Goal: Task Accomplishment & Management: Manage account settings

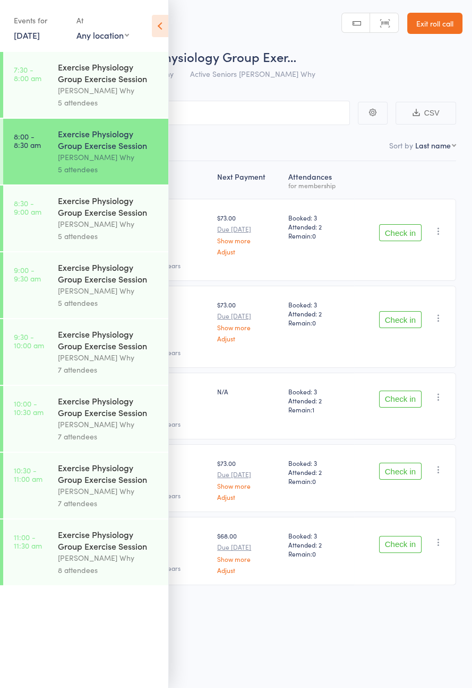
click at [154, 31] on icon at bounding box center [160, 26] width 16 height 22
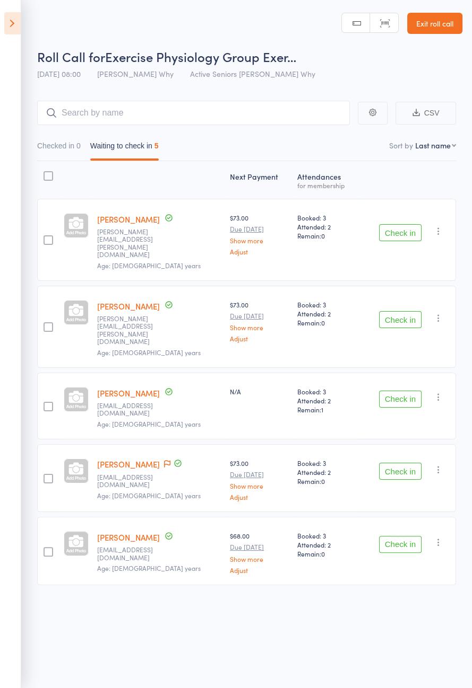
click at [395, 225] on button "Check in" at bounding box center [400, 232] width 42 height 17
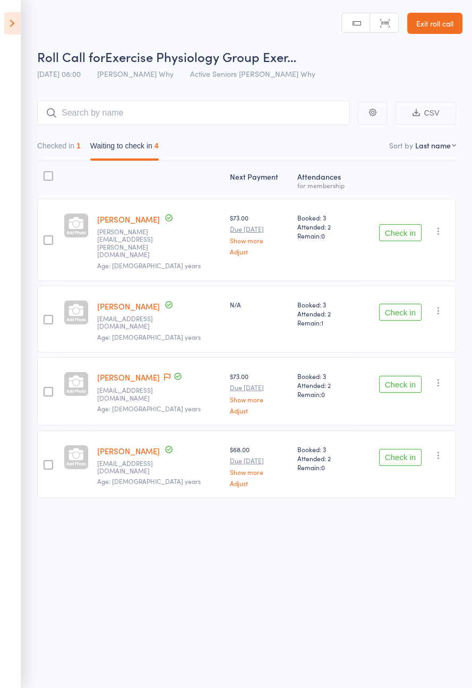
click at [10, 29] on icon at bounding box center [12, 23] width 16 height 22
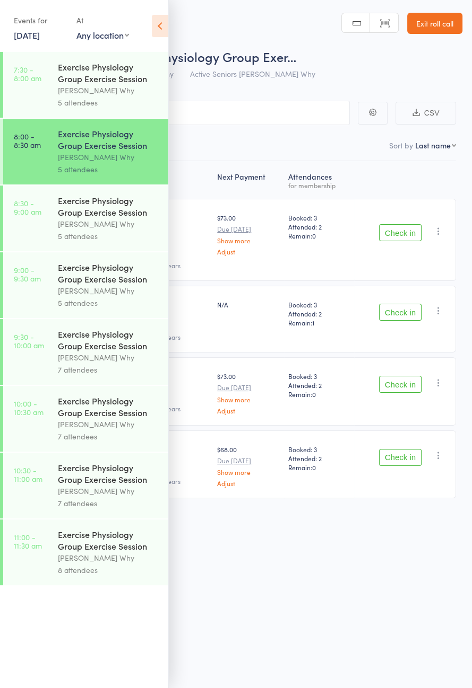
click at [167, 34] on icon at bounding box center [160, 26] width 16 height 22
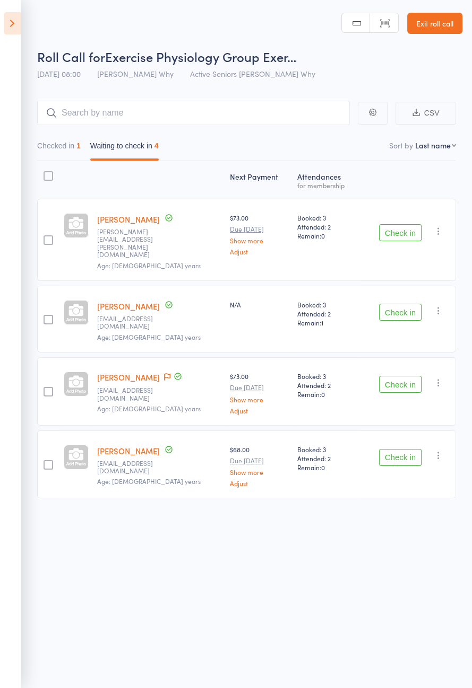
click at [405, 232] on button "Check in" at bounding box center [400, 232] width 42 height 17
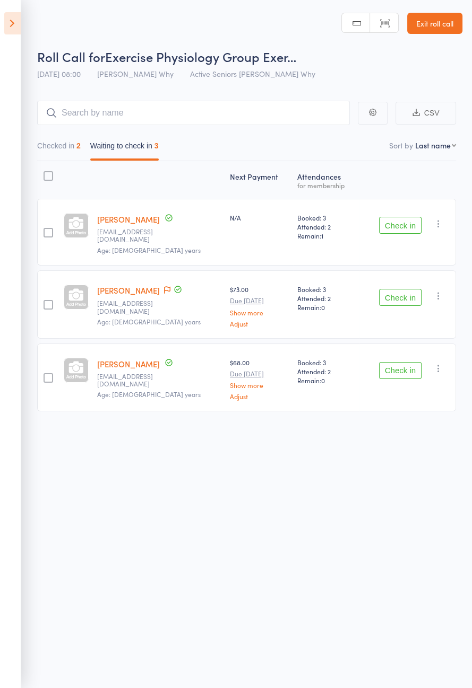
click at [61, 156] on button "Checked in 2" at bounding box center [58, 148] width 43 height 24
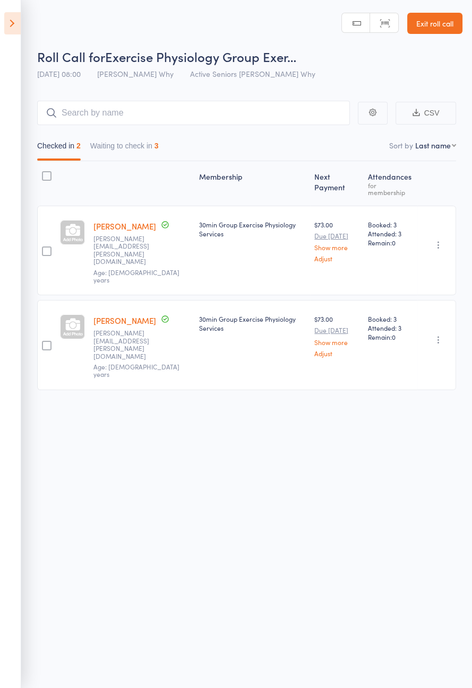
click at [131, 148] on button "Waiting to check in 3" at bounding box center [124, 148] width 68 height 24
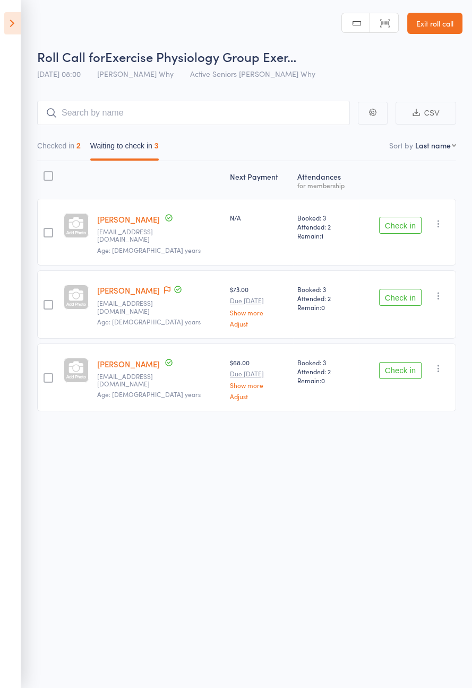
click at [164, 286] on icon at bounding box center [167, 289] width 6 height 7
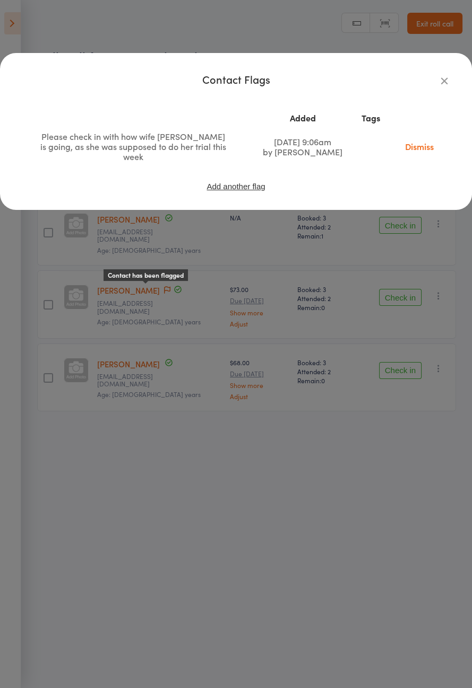
click at [439, 77] on icon "button" at bounding box center [444, 81] width 12 height 12
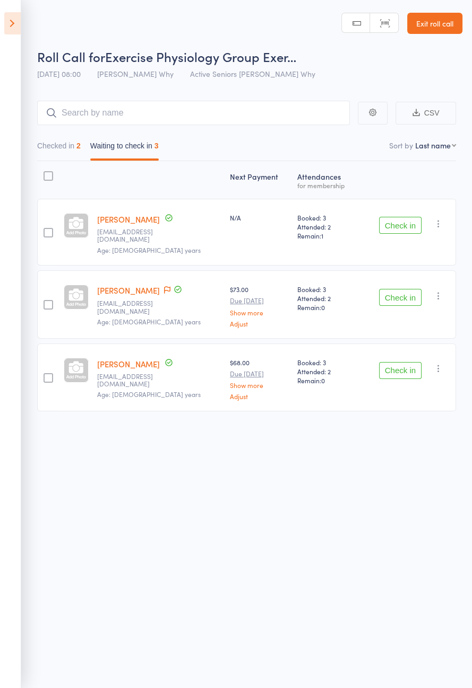
click at [395, 291] on button "Check in" at bounding box center [400, 297] width 42 height 17
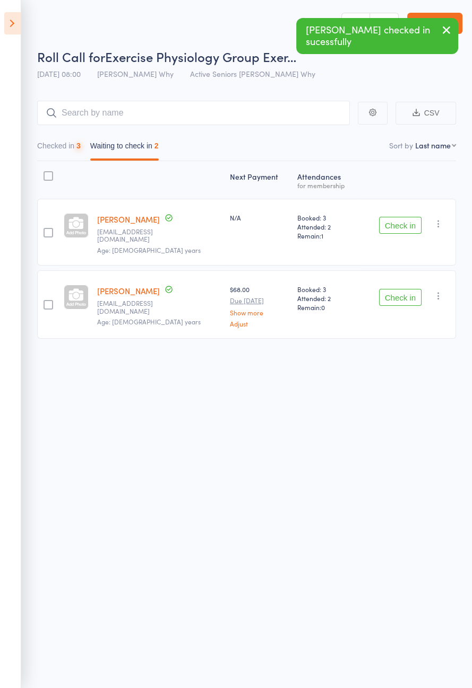
click at [396, 217] on button "Check in" at bounding box center [400, 225] width 42 height 17
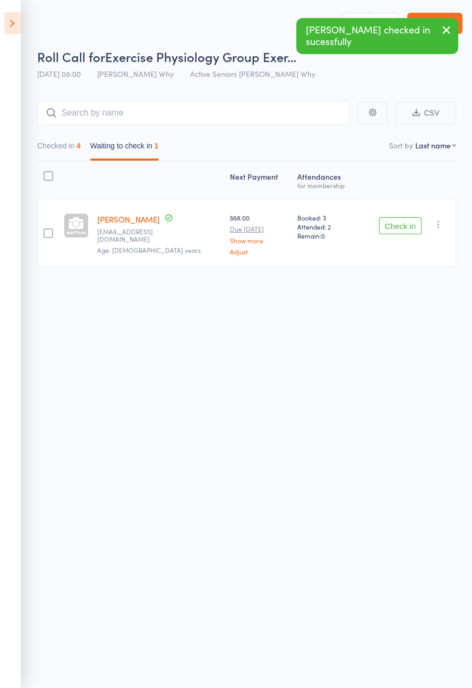
click at [60, 146] on button "Checked in 4" at bounding box center [58, 148] width 43 height 24
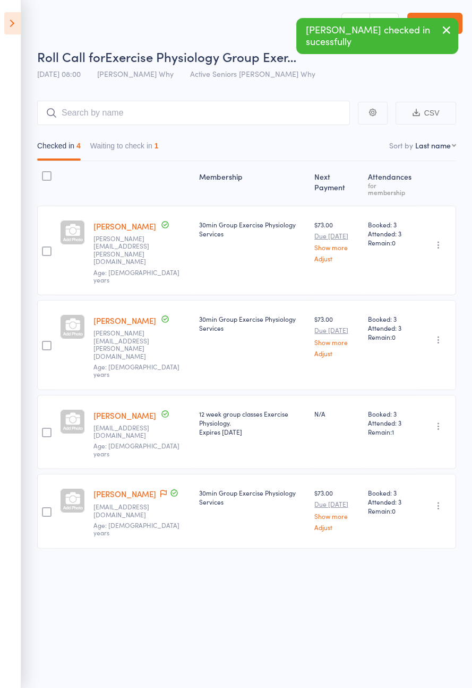
click at [120, 149] on button "Waiting to check in 1" at bounding box center [124, 148] width 68 height 24
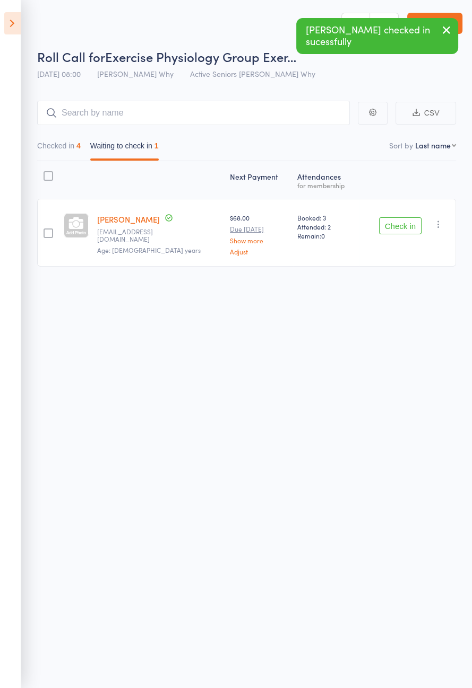
click at [396, 229] on button "Check in" at bounding box center [400, 225] width 42 height 17
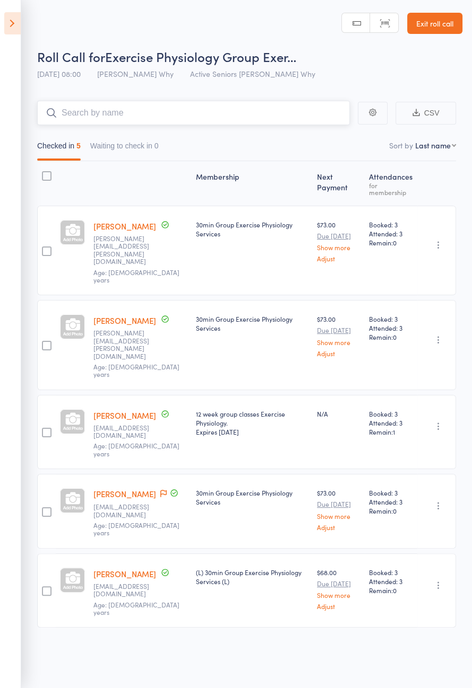
click at [190, 109] on input "search" at bounding box center [193, 113] width 312 height 24
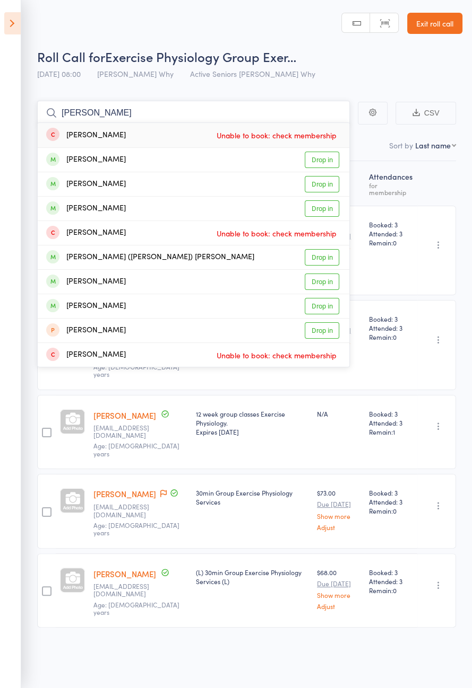
type input "[PERSON_NAME]"
click at [322, 158] on link "Drop in" at bounding box center [321, 160] width 34 height 16
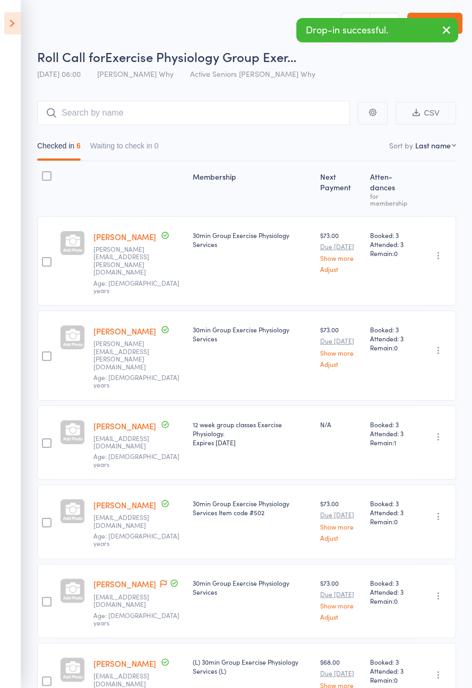
click at [13, 23] on icon at bounding box center [12, 23] width 16 height 22
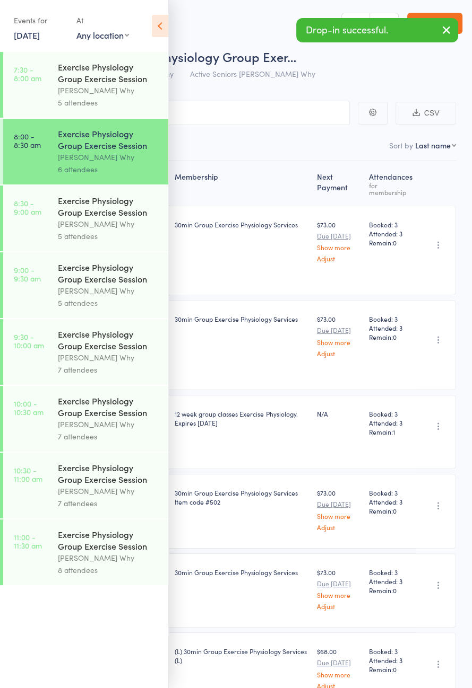
click at [101, 237] on div "5 attendees" at bounding box center [108, 236] width 101 height 12
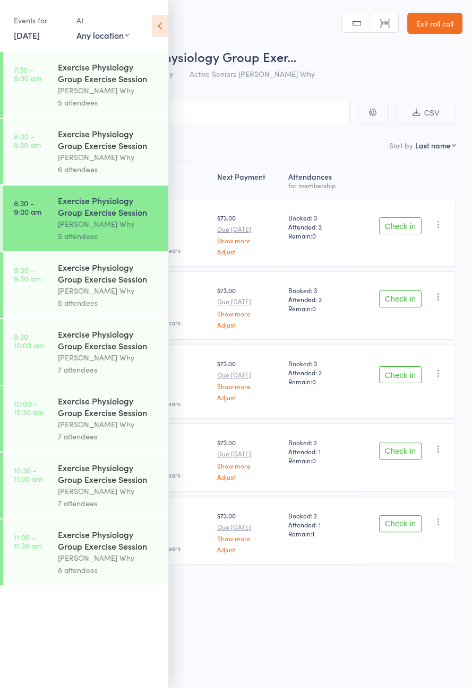
click at [164, 22] on icon at bounding box center [160, 26] width 16 height 22
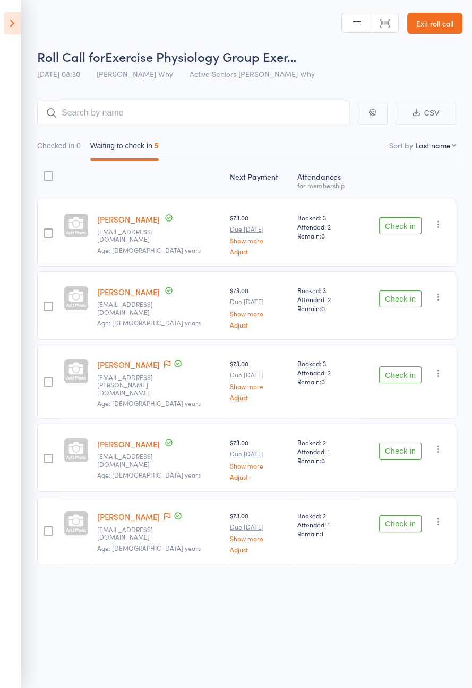
click at [13, 25] on icon at bounding box center [12, 23] width 16 height 22
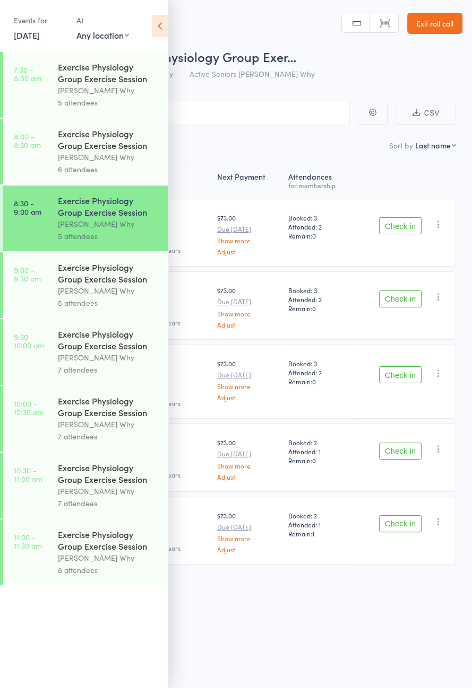
click at [118, 157] on div "[PERSON_NAME] Why" at bounding box center [108, 157] width 101 height 12
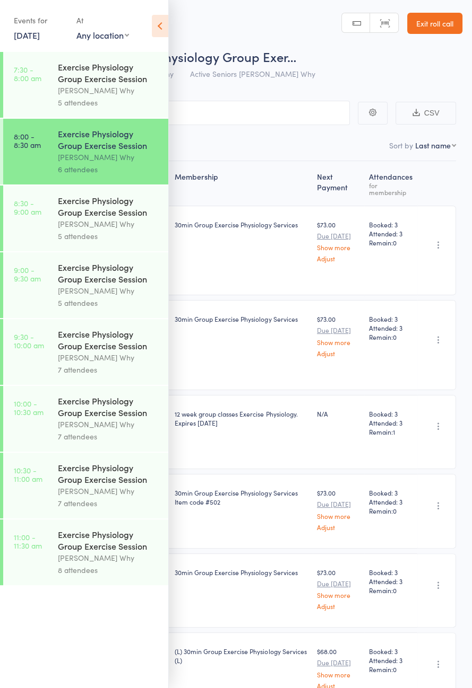
click at [160, 31] on icon at bounding box center [160, 26] width 16 height 22
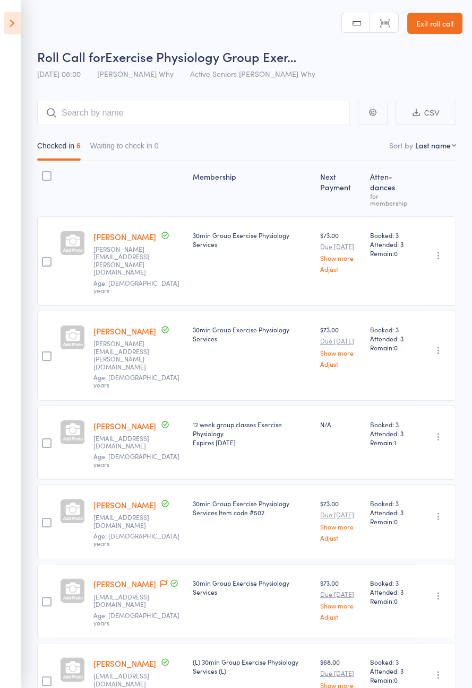
click at [160, 580] on icon at bounding box center [163, 583] width 6 height 7
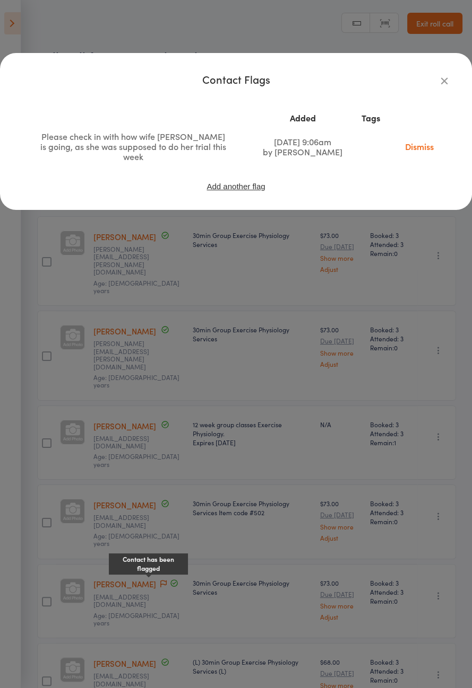
click at [449, 78] on icon "button" at bounding box center [444, 81] width 12 height 12
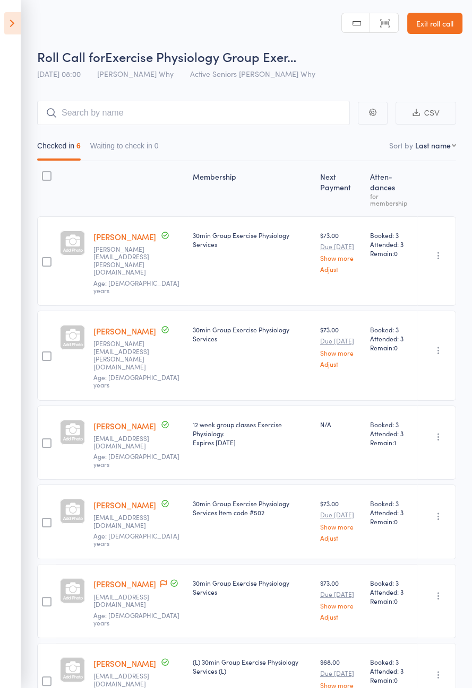
click at [13, 19] on icon at bounding box center [12, 23] width 16 height 22
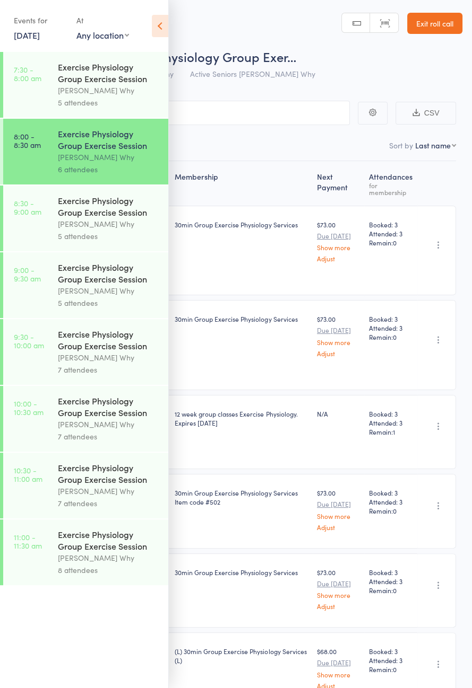
click at [117, 225] on div "[PERSON_NAME] Why" at bounding box center [108, 224] width 101 height 12
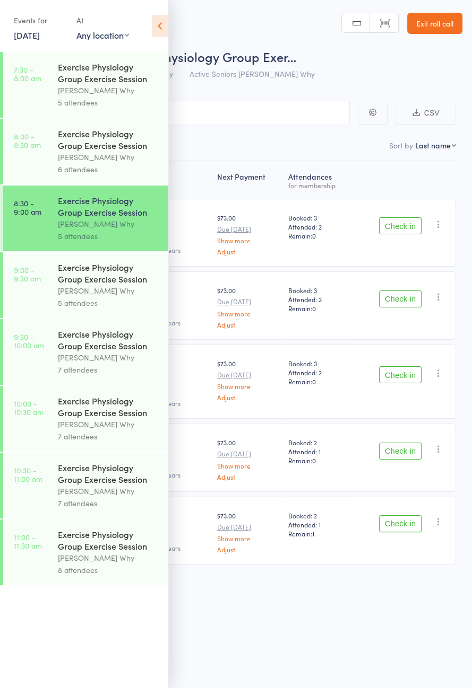
click at [157, 26] on icon at bounding box center [160, 26] width 16 height 22
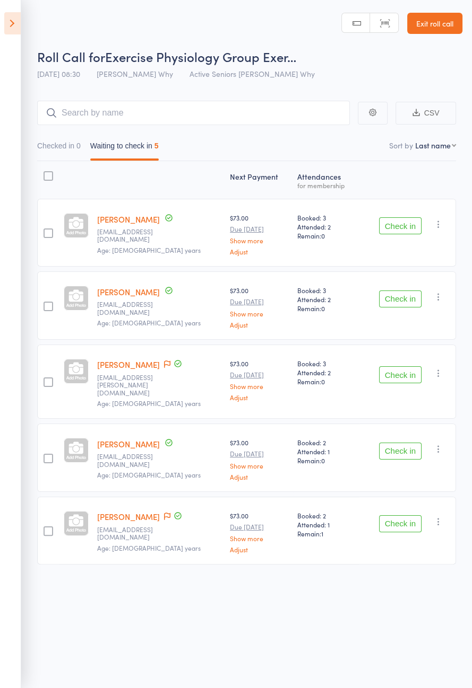
click at [399, 294] on button "Check in" at bounding box center [400, 299] width 42 height 17
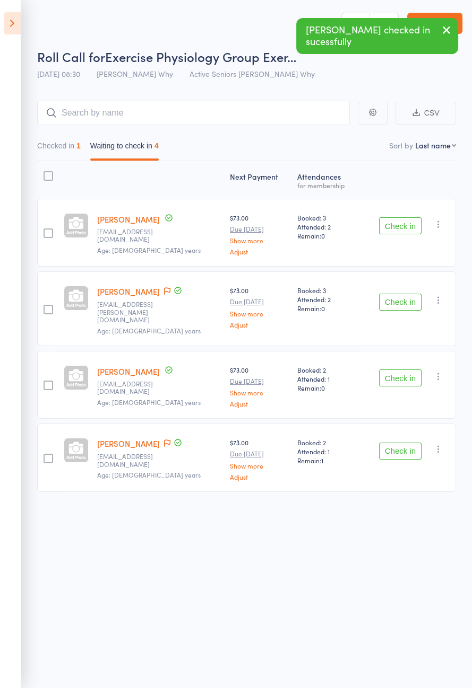
click at [164, 294] on span at bounding box center [167, 291] width 6 height 11
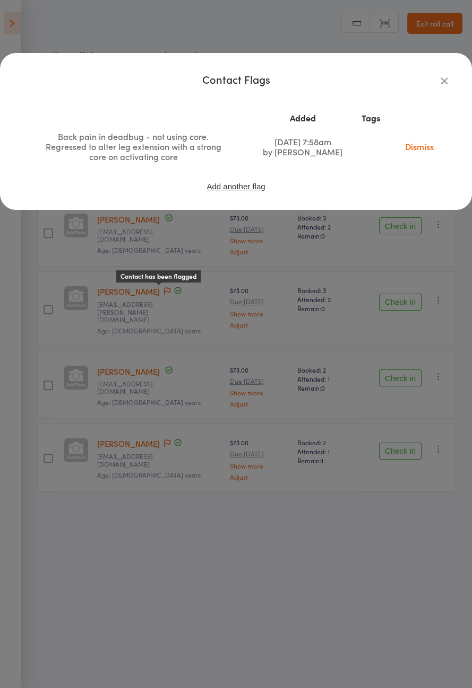
click at [439, 82] on icon "button" at bounding box center [444, 81] width 12 height 12
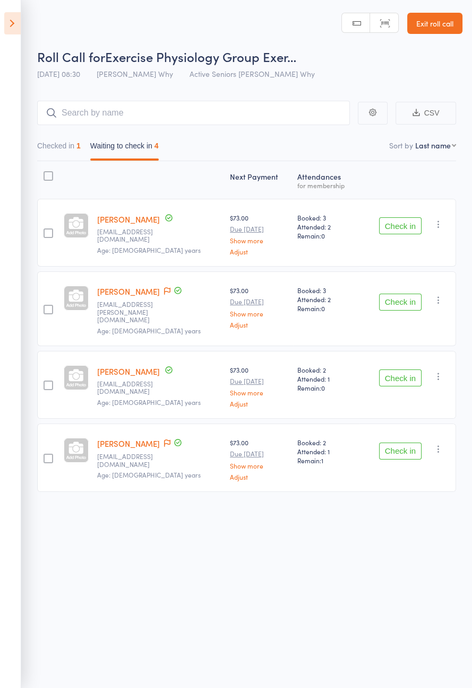
click at [399, 294] on button "Check in" at bounding box center [400, 302] width 42 height 17
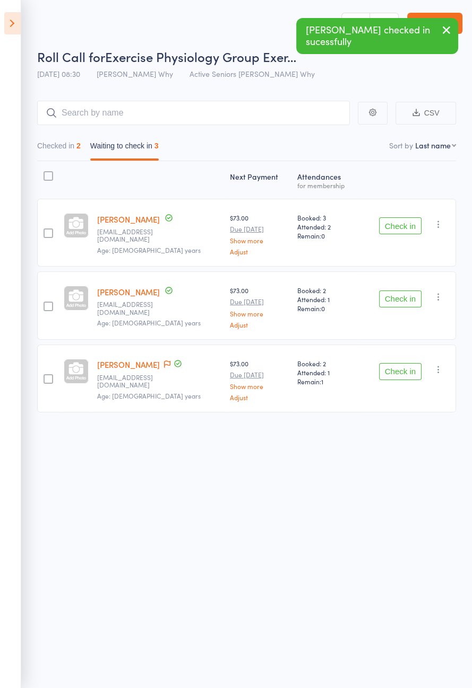
click at [402, 226] on button "Check in" at bounding box center [400, 225] width 42 height 17
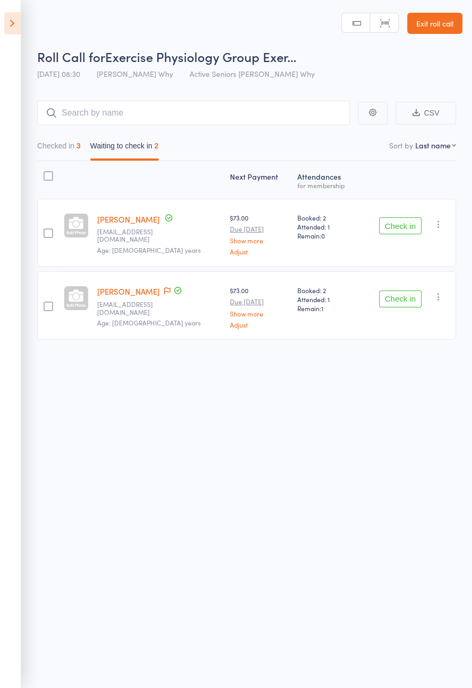
click at [399, 244] on div "Check in Check in Send message Add Note Add Task Add Flag Remove [PERSON_NAME] …" at bounding box center [407, 233] width 97 height 68
click at [392, 224] on button "Check in" at bounding box center [400, 225] width 42 height 17
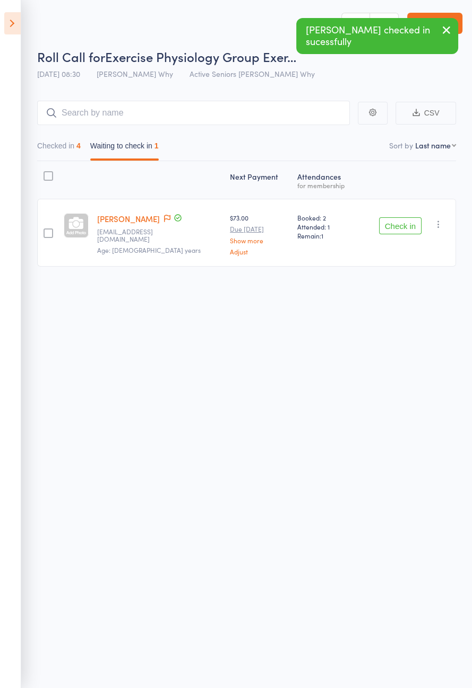
click at [164, 219] on icon at bounding box center [167, 218] width 6 height 7
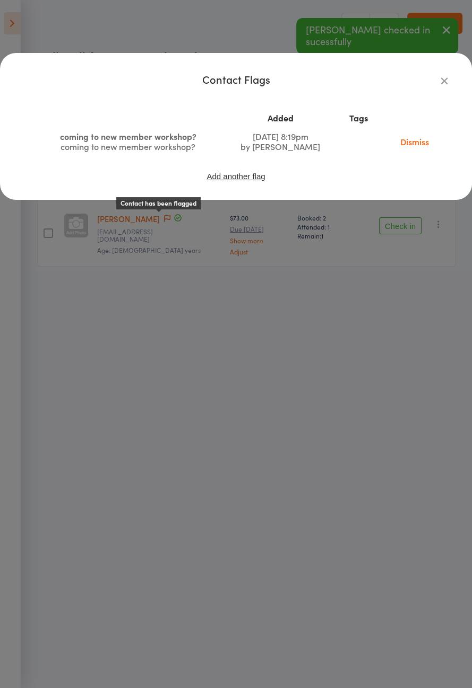
click at [441, 77] on icon "button" at bounding box center [444, 81] width 12 height 12
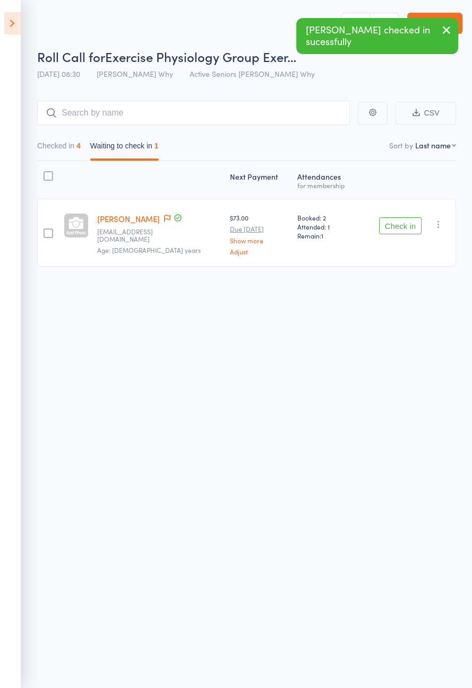
click at [398, 223] on button "Check in" at bounding box center [400, 225] width 42 height 17
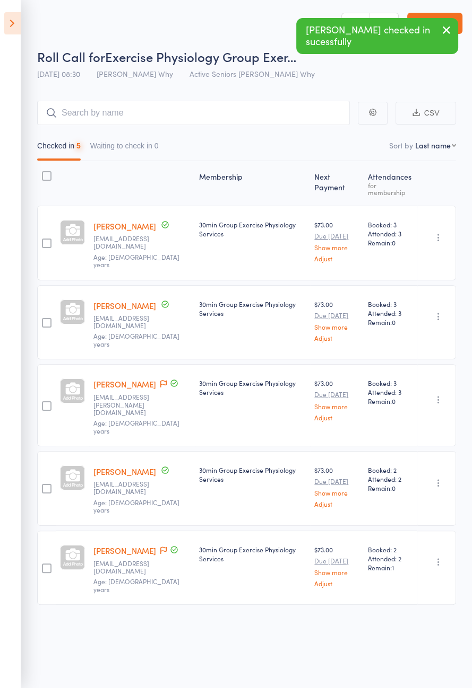
click at [73, 146] on button "Checked in 5" at bounding box center [58, 148] width 43 height 24
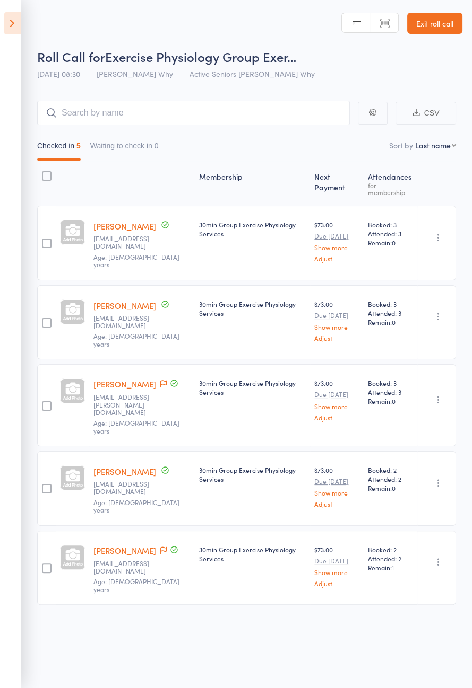
click at [12, 30] on icon at bounding box center [12, 23] width 16 height 22
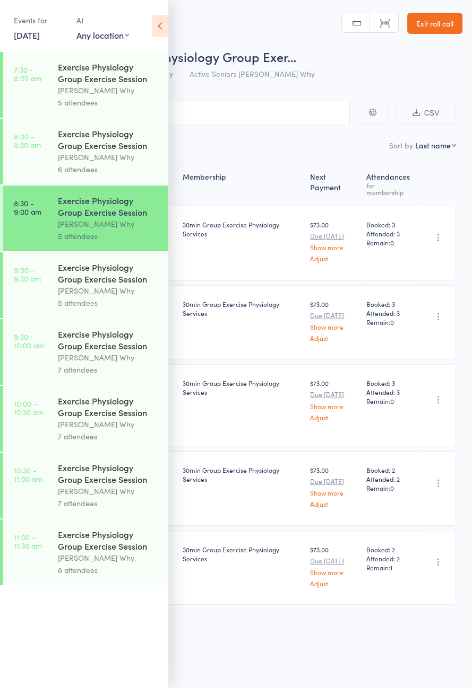
click at [156, 32] on icon at bounding box center [160, 26] width 16 height 22
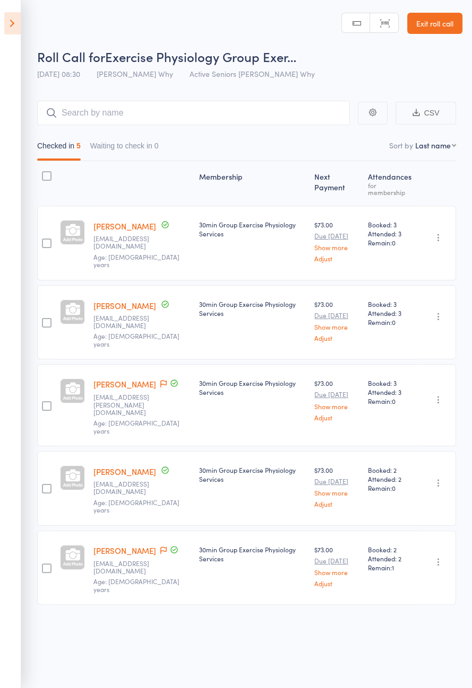
click at [6, 24] on icon at bounding box center [12, 23] width 16 height 22
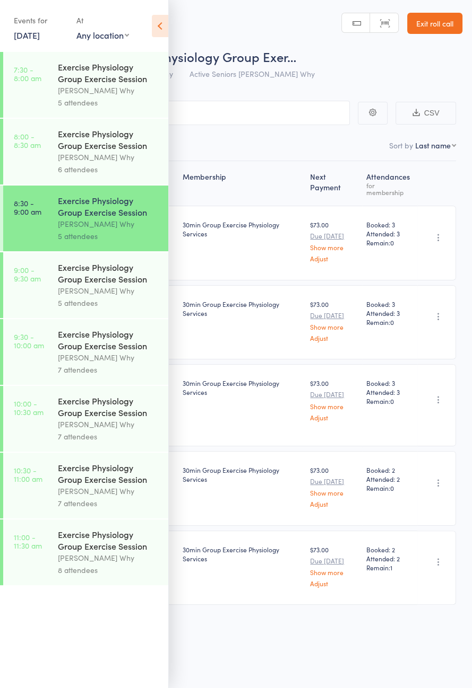
click at [159, 35] on icon at bounding box center [160, 26] width 16 height 22
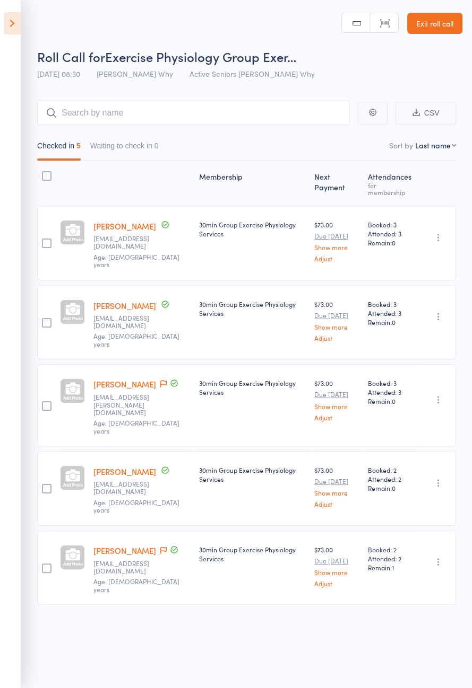
click at [439, 232] on icon "button" at bounding box center [438, 237] width 11 height 11
click at [409, 310] on li "Add Flag" at bounding box center [400, 315] width 88 height 14
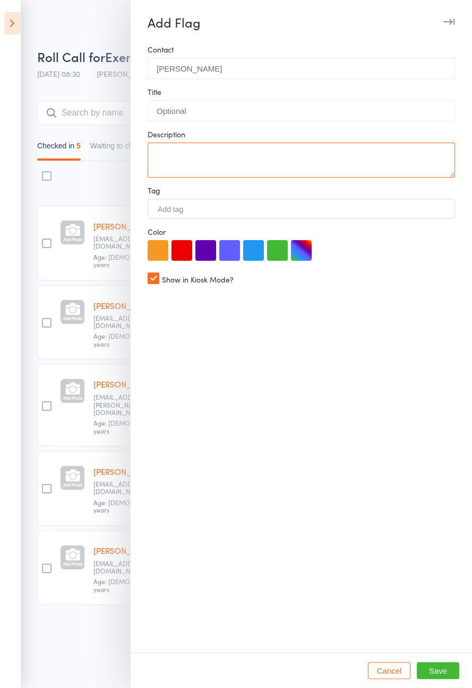
click at [344, 151] on textarea at bounding box center [300, 160] width 307 height 35
click at [231, 160] on textarea "Check in re tray results" at bounding box center [300, 160] width 307 height 35
click at [243, 155] on textarea "Check in re tray results" at bounding box center [300, 160] width 307 height 35
type textarea "Check in re xray results"
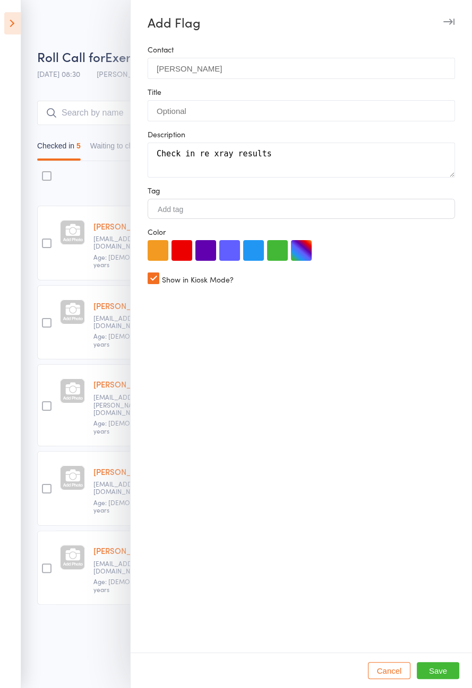
click at [400, 421] on div "Contact [PERSON_NAME] Title Description Check in re xray results Tag Add tag Co…" at bounding box center [300, 349] width 341 height 608
click at [442, 679] on button "Save" at bounding box center [437, 670] width 42 height 17
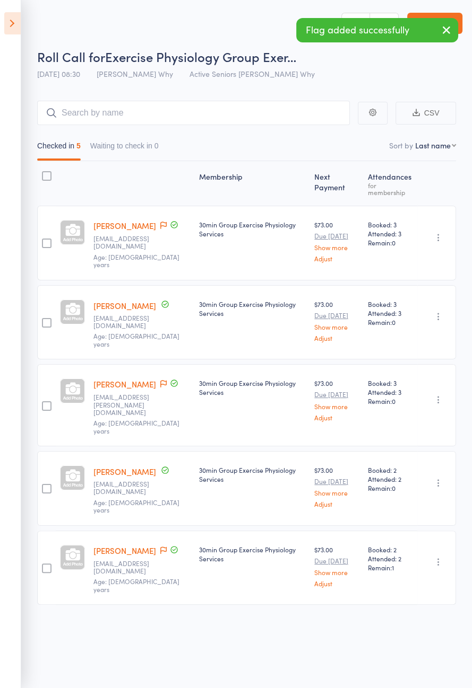
click at [16, 14] on icon at bounding box center [12, 23] width 16 height 22
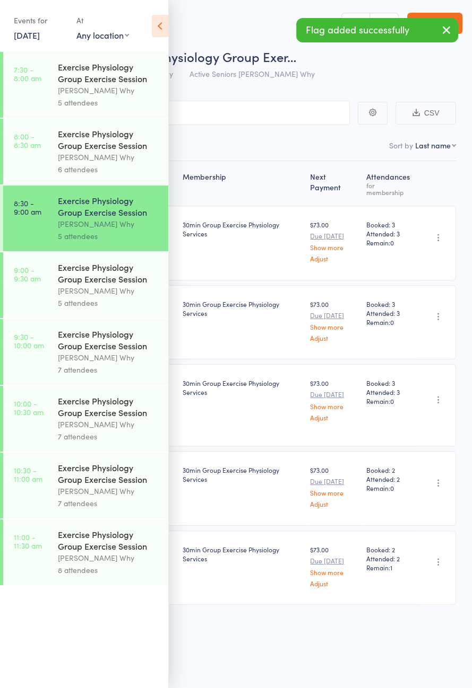
click at [120, 285] on div "Exercise Physiology Group Exercise Session" at bounding box center [108, 272] width 101 height 23
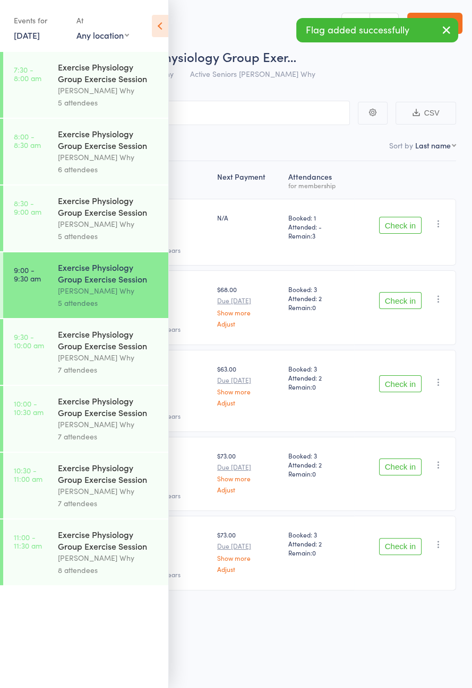
click at [160, 23] on icon at bounding box center [160, 26] width 16 height 22
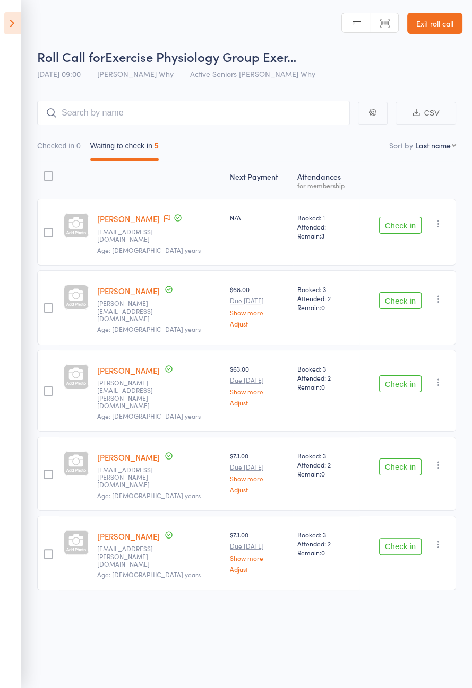
click at [403, 538] on button "Check in" at bounding box center [400, 546] width 42 height 17
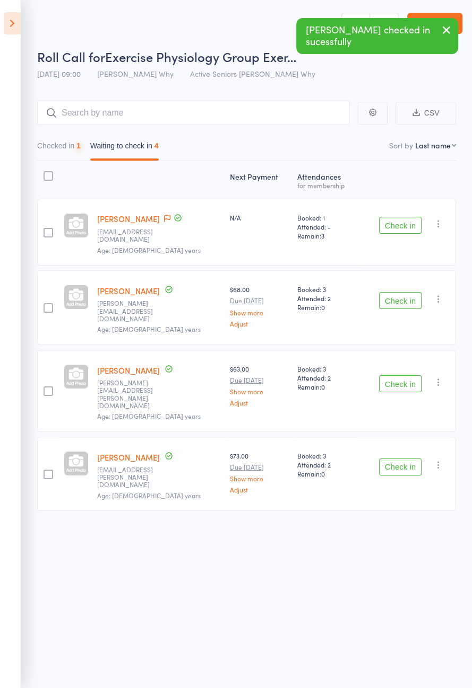
click at [397, 376] on button "Check in" at bounding box center [400, 384] width 42 height 17
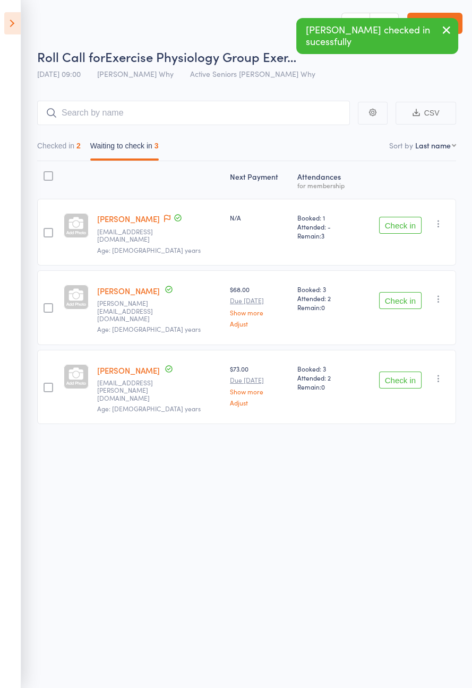
click at [15, 31] on icon at bounding box center [12, 23] width 16 height 22
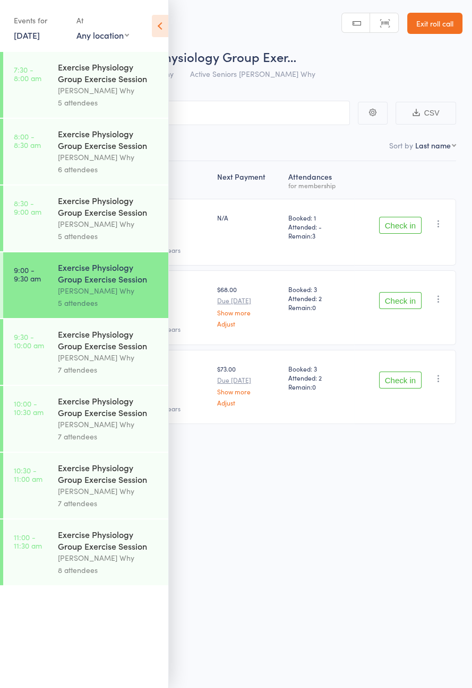
click at [160, 25] on icon at bounding box center [160, 26] width 16 height 22
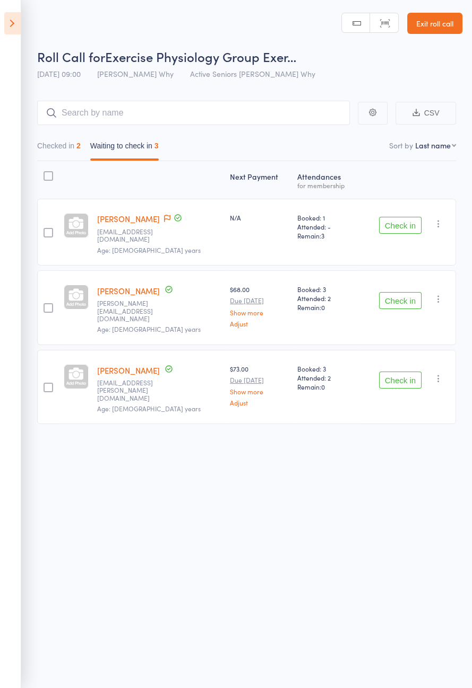
click at [164, 223] on span at bounding box center [167, 219] width 6 height 11
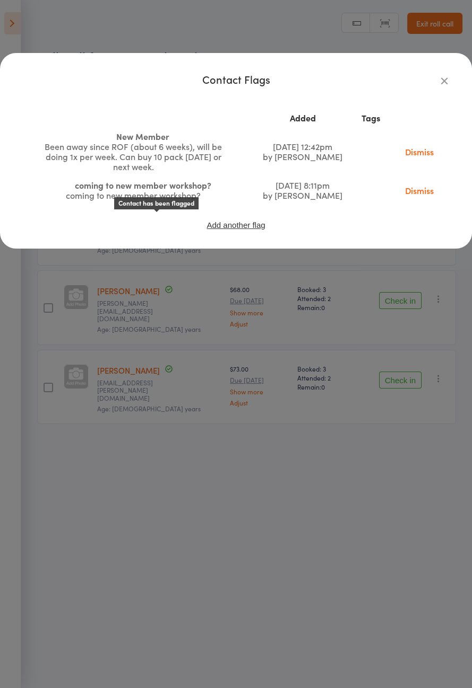
click at [448, 81] on icon "button" at bounding box center [444, 81] width 12 height 12
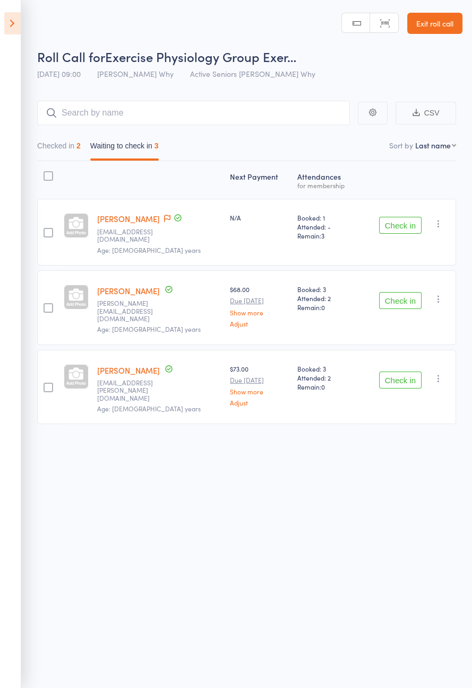
click at [401, 220] on button "Check in" at bounding box center [400, 225] width 42 height 17
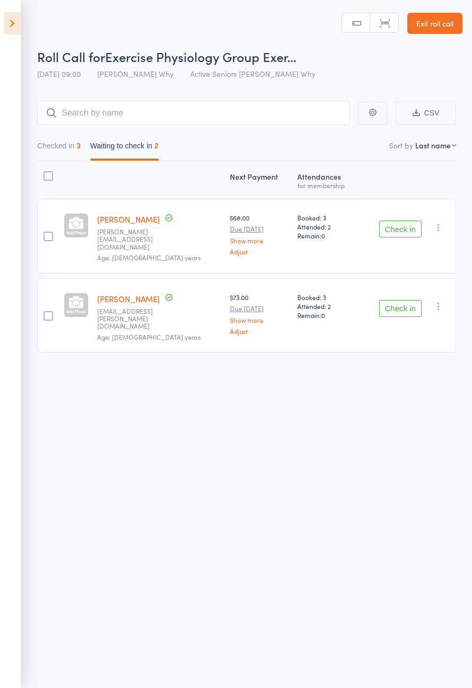
click at [400, 301] on button "Check in" at bounding box center [400, 308] width 42 height 17
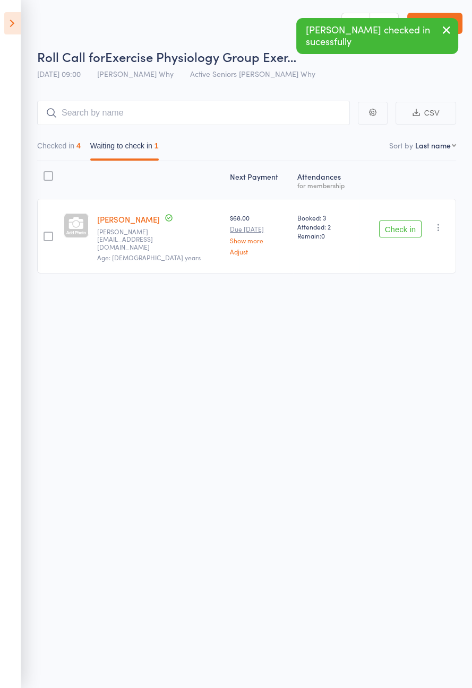
click at [8, 18] on icon at bounding box center [12, 23] width 16 height 22
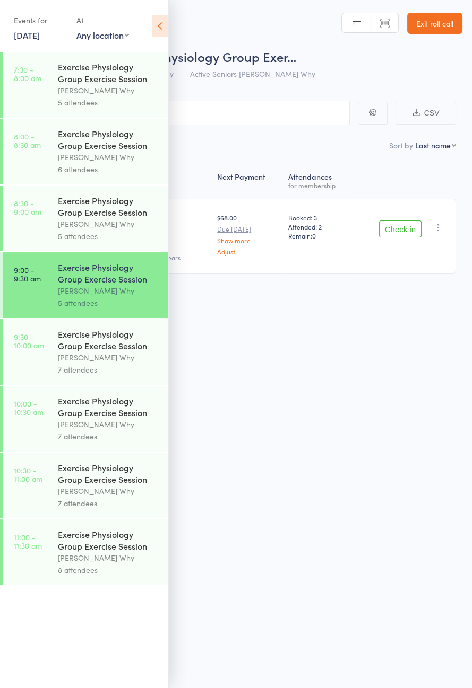
click at [167, 31] on icon at bounding box center [160, 26] width 16 height 22
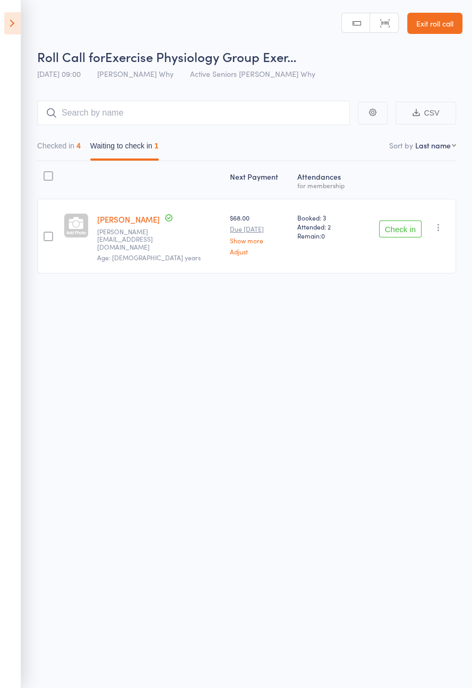
click at [20, 22] on icon at bounding box center [12, 23] width 16 height 22
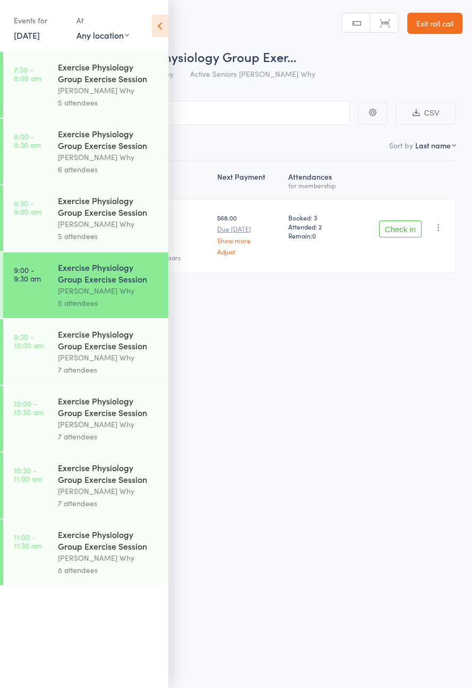
click at [123, 418] on div "Exercise Physiology Group Exercise Session" at bounding box center [108, 406] width 101 height 23
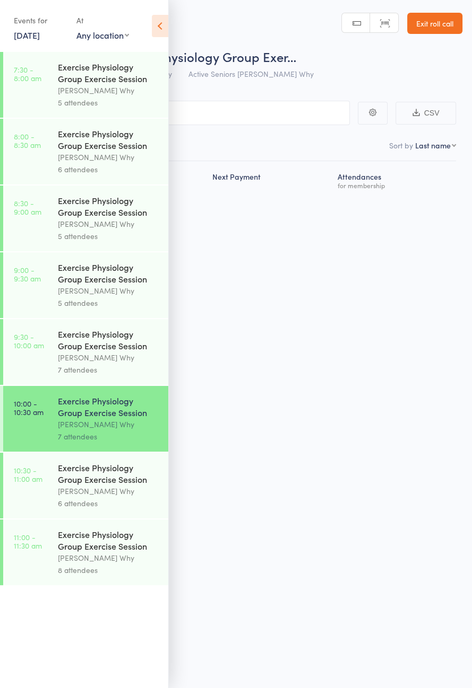
click at [161, 16] on icon at bounding box center [160, 26] width 16 height 22
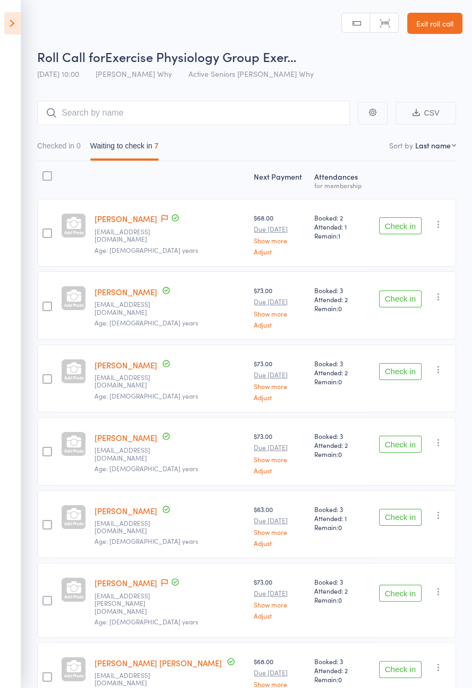
click at [436, 662] on icon "button" at bounding box center [438, 667] width 11 height 11
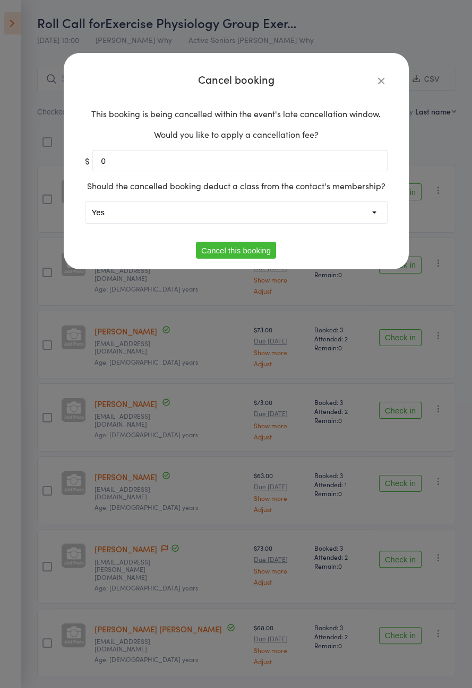
scroll to position [2, 0]
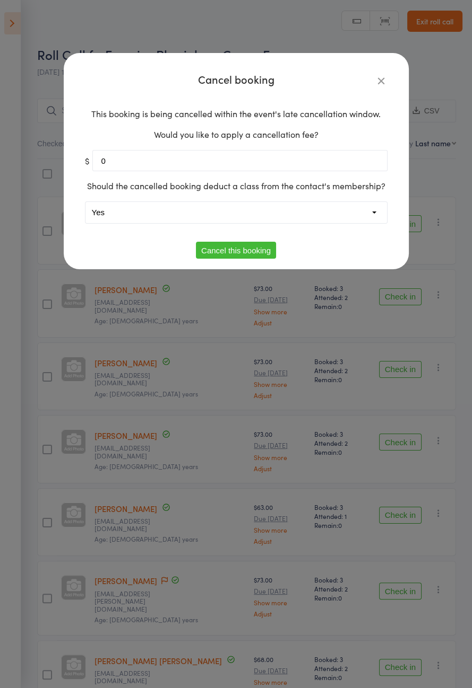
click at [330, 242] on div "This booking is being cancelled within the event's late cancellation window. Wo…" at bounding box center [236, 171] width 302 height 142
click at [351, 223] on select "Yes No" at bounding box center [235, 212] width 301 height 21
select select "1"
click at [255, 259] on button "Cancel this booking" at bounding box center [236, 250] width 80 height 17
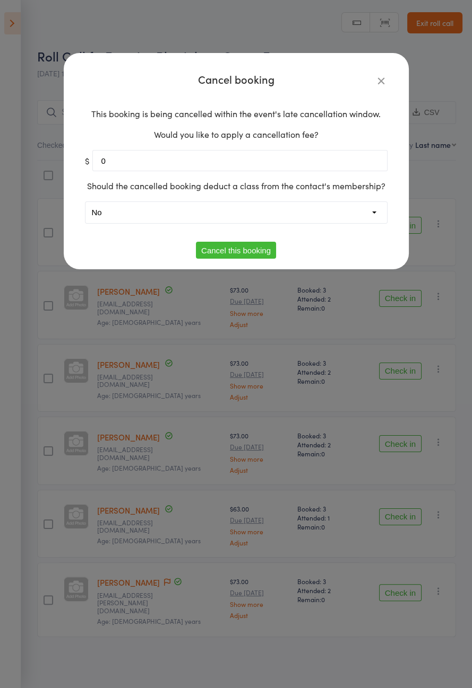
scroll to position [0, 0]
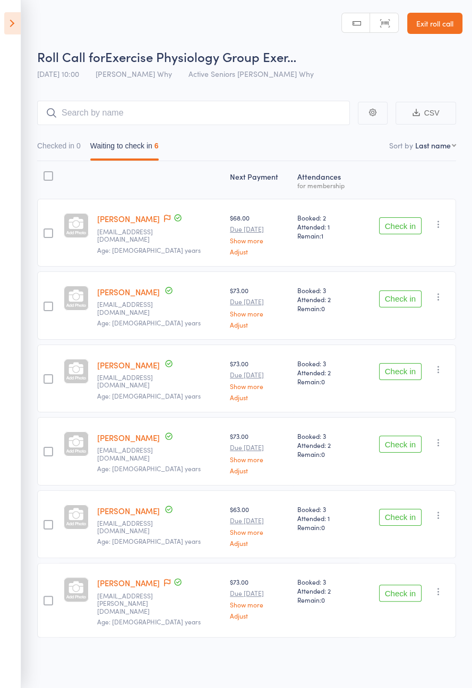
click at [8, 31] on icon at bounding box center [12, 23] width 16 height 22
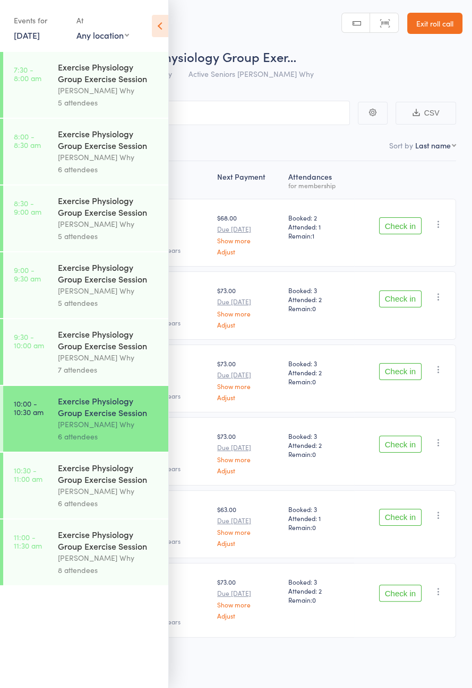
click at [101, 362] on div "[PERSON_NAME] Why" at bounding box center [108, 358] width 101 height 12
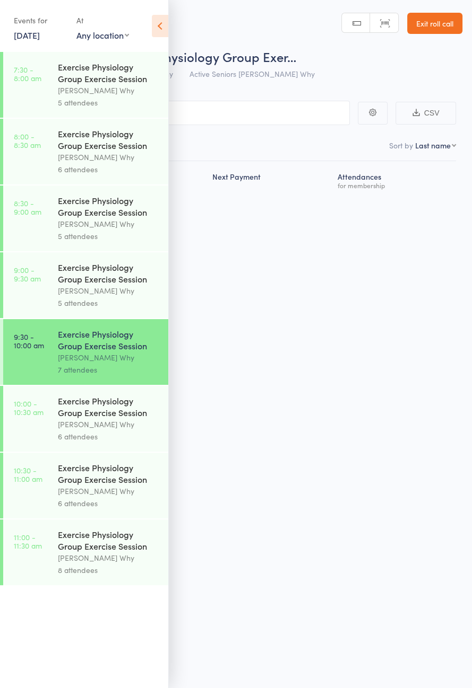
click at [160, 28] on icon at bounding box center [160, 26] width 16 height 22
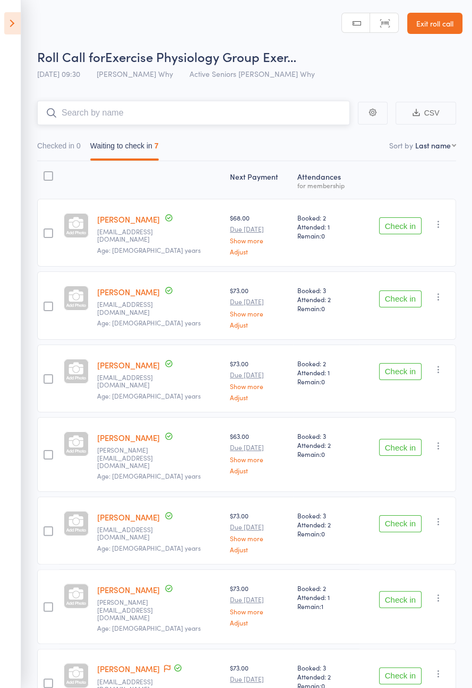
click at [221, 111] on input "search" at bounding box center [193, 113] width 312 height 24
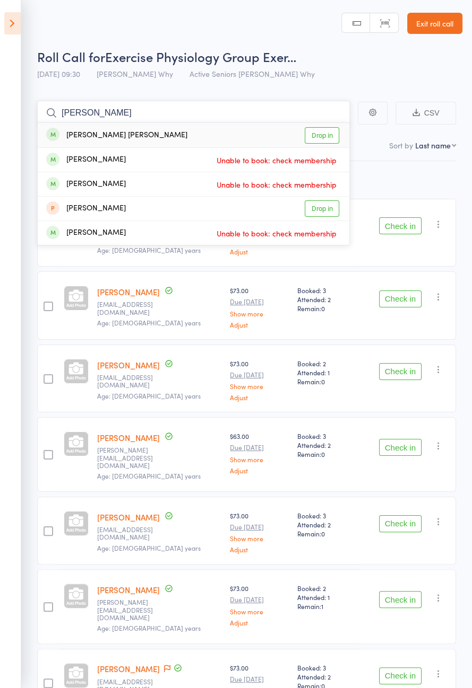
type input "[PERSON_NAME]"
click at [326, 132] on link "Drop in" at bounding box center [321, 135] width 34 height 16
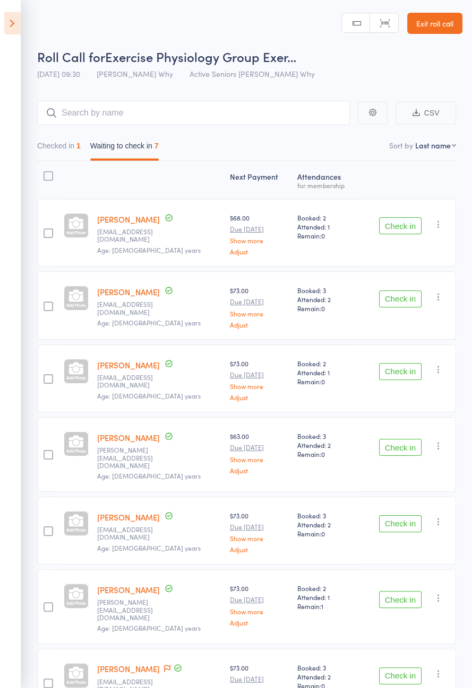
click at [399, 371] on button "Check in" at bounding box center [400, 371] width 42 height 17
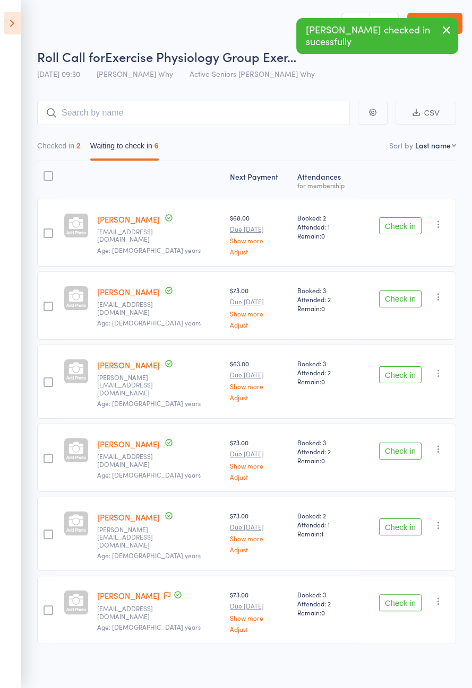
click at [403, 446] on button "Check in" at bounding box center [400, 451] width 42 height 17
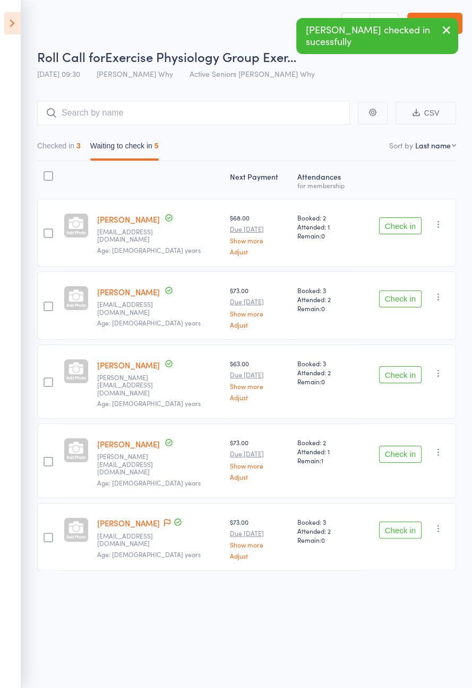
click at [402, 446] on button "Check in" at bounding box center [400, 454] width 42 height 17
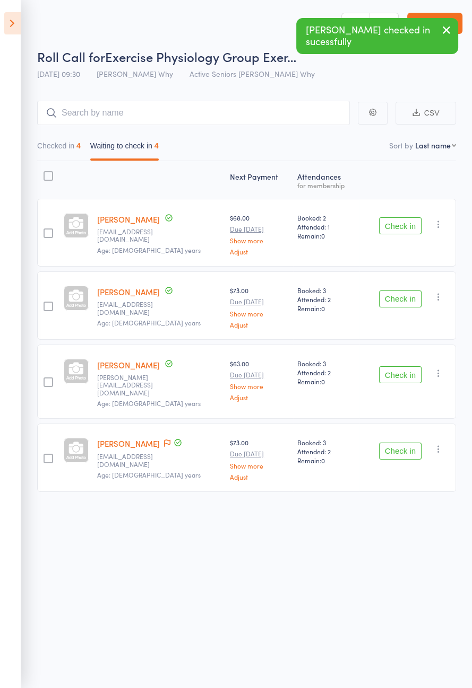
click at [403, 300] on button "Check in" at bounding box center [400, 299] width 42 height 17
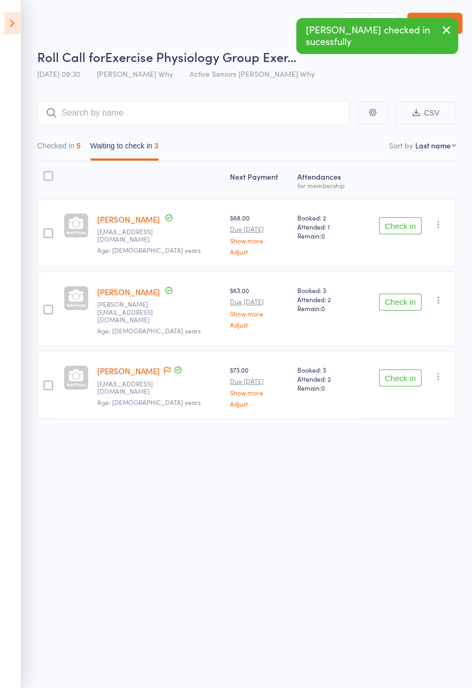
click at [396, 224] on button "Check in" at bounding box center [400, 225] width 42 height 17
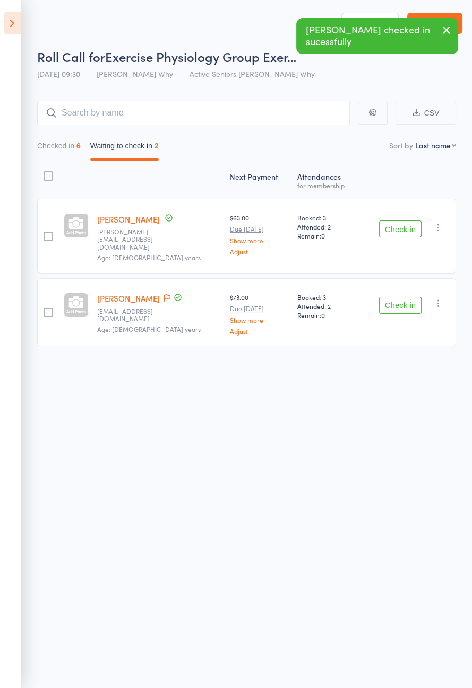
click at [406, 227] on button "Check in" at bounding box center [400, 229] width 42 height 17
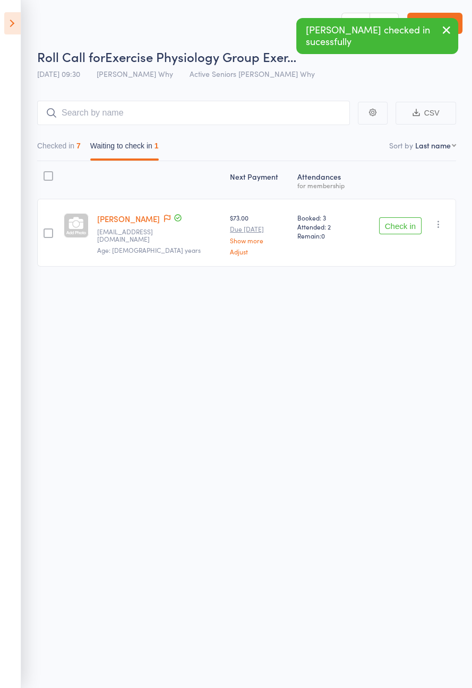
click at [164, 223] on span at bounding box center [167, 219] width 6 height 11
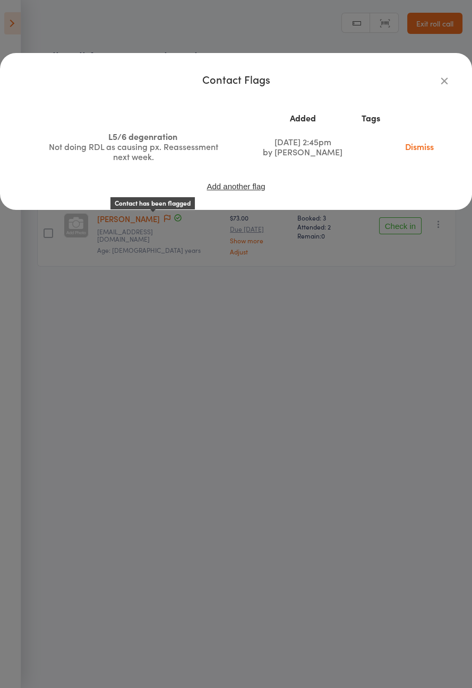
click at [443, 78] on icon "button" at bounding box center [444, 81] width 12 height 12
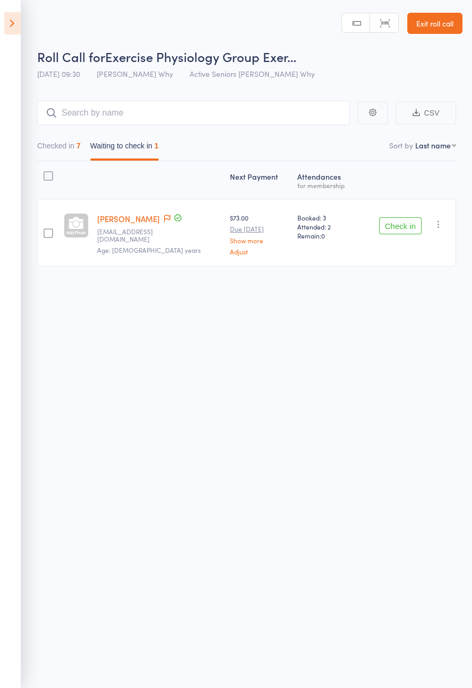
click at [393, 225] on button "Check in" at bounding box center [400, 225] width 42 height 17
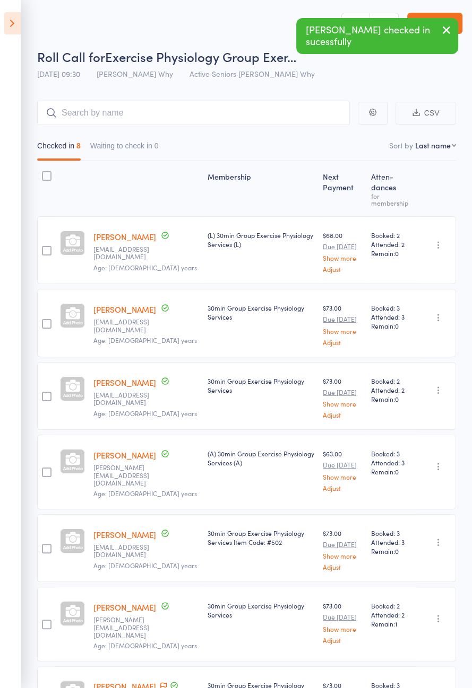
click at [9, 16] on icon at bounding box center [12, 23] width 16 height 22
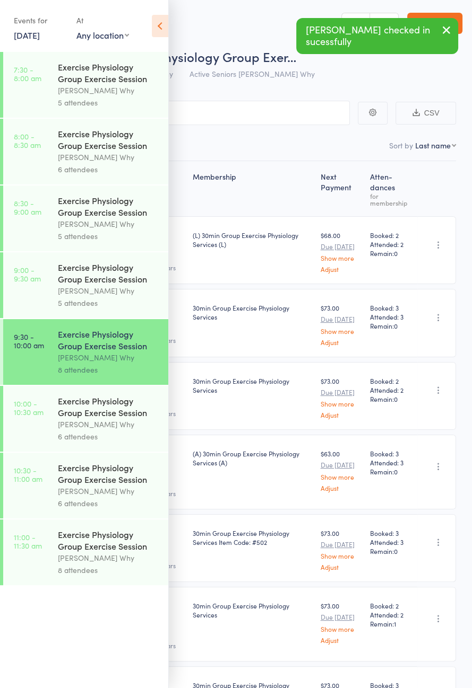
click at [117, 297] on div "[PERSON_NAME] Why" at bounding box center [108, 291] width 101 height 12
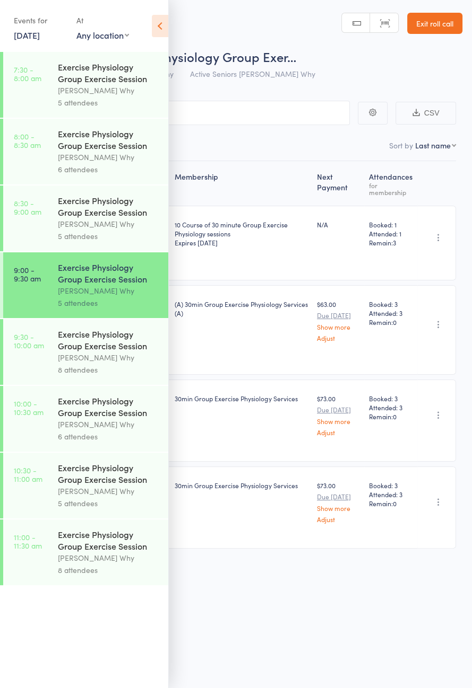
click at [161, 33] on icon at bounding box center [160, 26] width 16 height 22
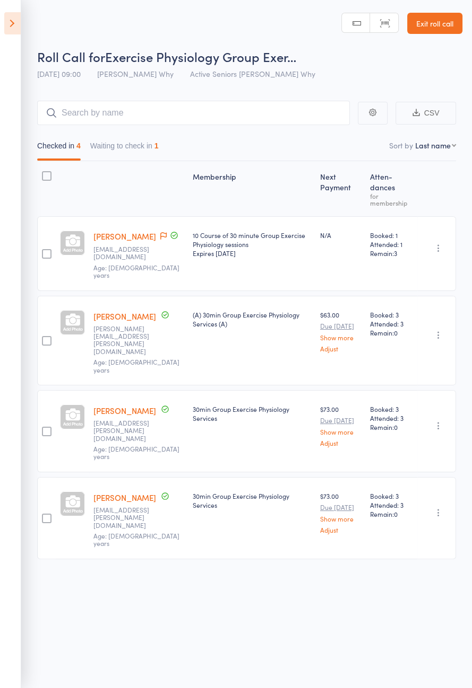
click at [144, 145] on button "Waiting to check in 1" at bounding box center [124, 148] width 68 height 24
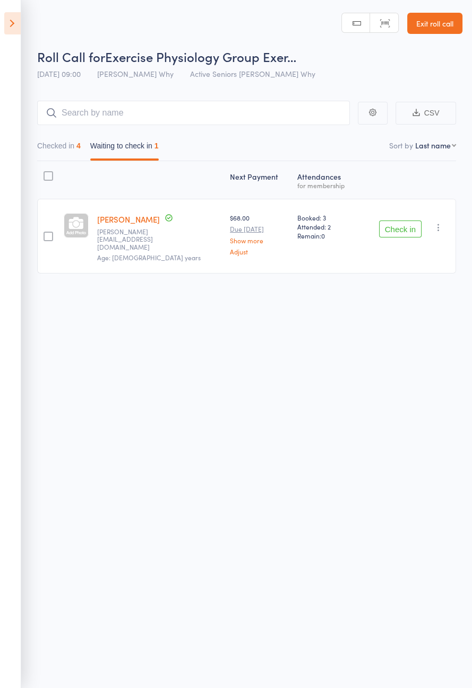
click at [7, 31] on icon at bounding box center [12, 23] width 16 height 22
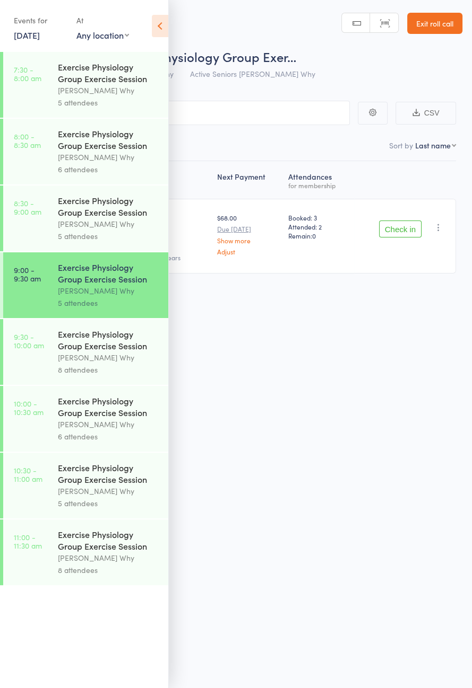
click at [130, 352] on div "Exercise Physiology Group Exercise Session" at bounding box center [108, 339] width 101 height 23
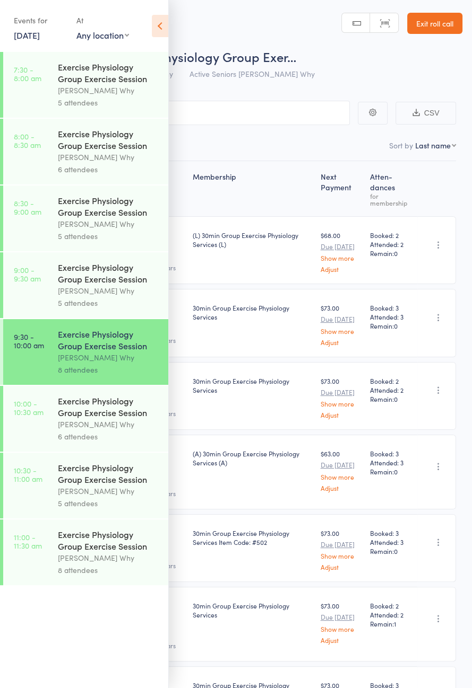
click at [158, 25] on icon at bounding box center [160, 26] width 16 height 22
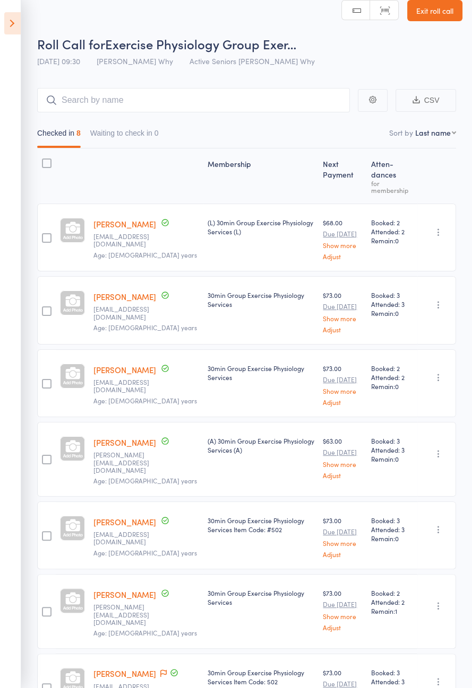
scroll to position [84, 0]
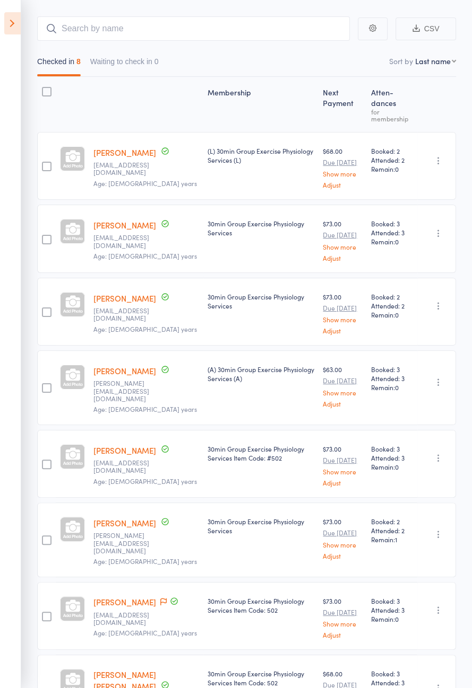
click at [11, 33] on icon at bounding box center [12, 23] width 16 height 22
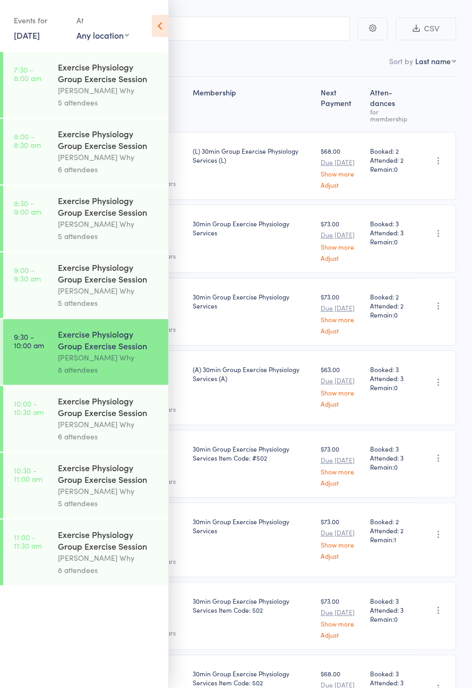
click at [127, 285] on div "Exercise Physiology Group Exercise Session" at bounding box center [108, 272] width 101 height 23
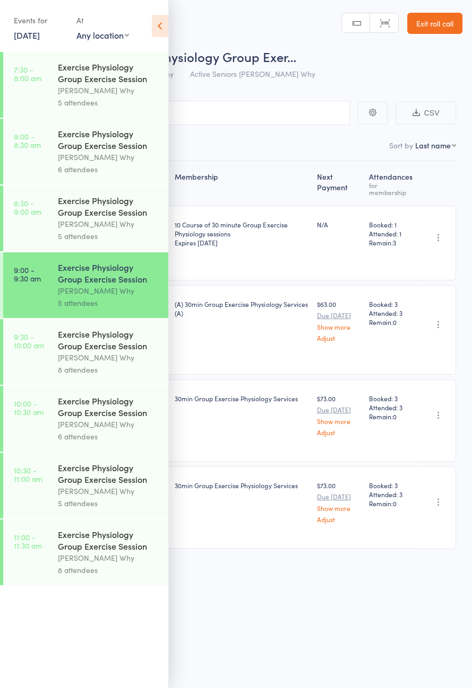
click at [168, 27] on icon at bounding box center [160, 26] width 16 height 22
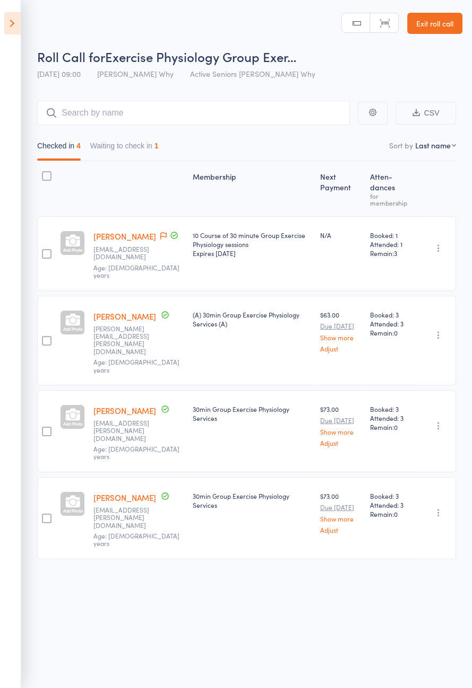
click at [148, 147] on button "Waiting to check in 1" at bounding box center [124, 148] width 68 height 24
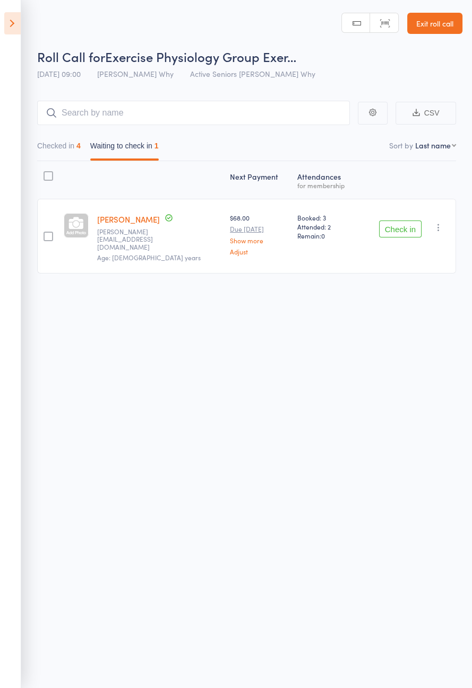
click at [439, 225] on icon "button" at bounding box center [438, 227] width 11 height 11
click at [420, 330] on li "Mark absent" at bounding box center [400, 334] width 88 height 14
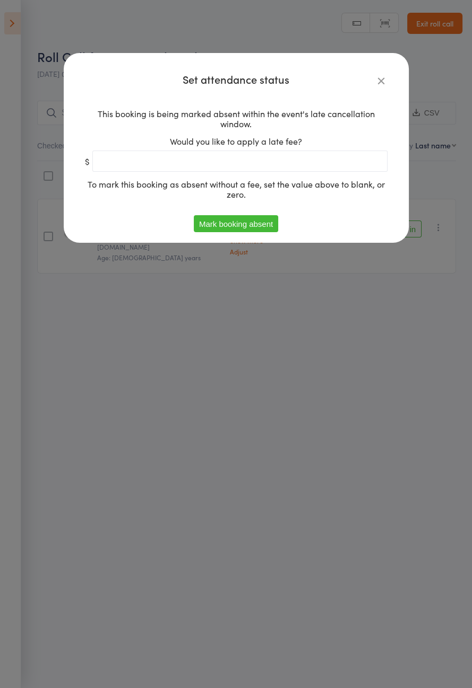
click at [255, 232] on button "Mark booking absent" at bounding box center [236, 223] width 84 height 17
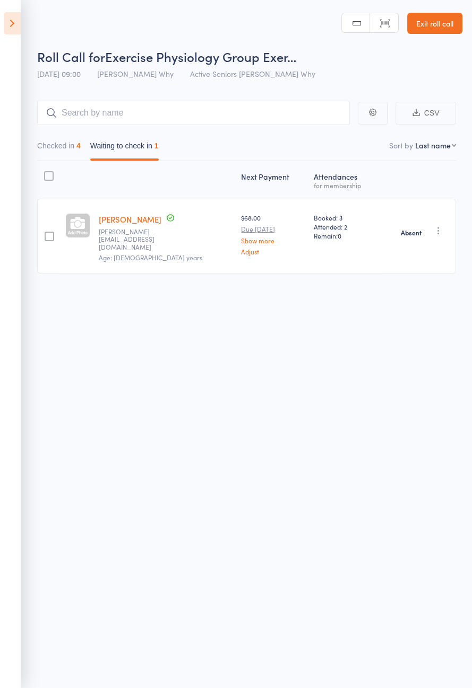
click at [20, 27] on icon at bounding box center [12, 23] width 16 height 22
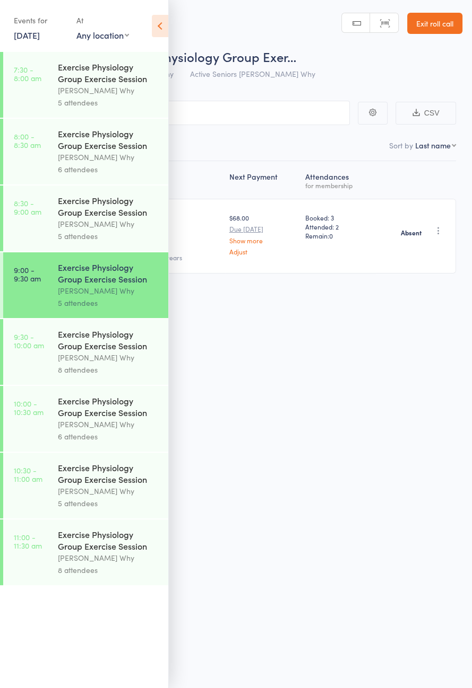
click at [126, 418] on div "Exercise Physiology Group Exercise Session" at bounding box center [108, 406] width 101 height 23
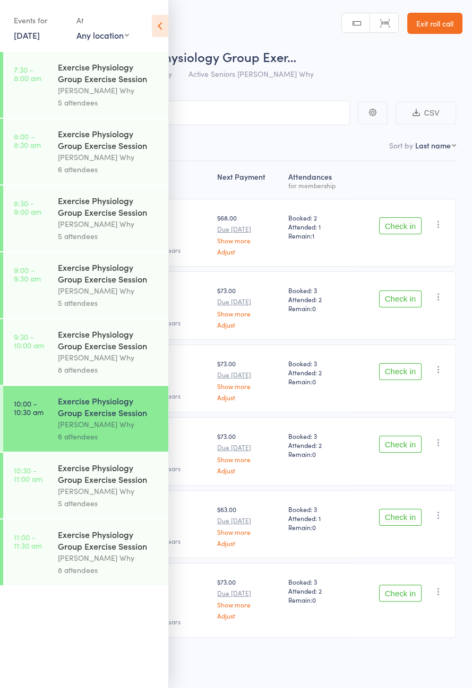
click at [163, 30] on icon at bounding box center [160, 26] width 16 height 22
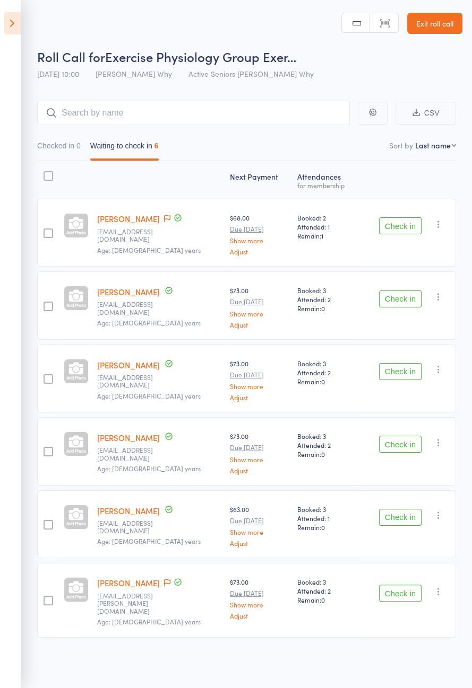
click at [15, 34] on icon at bounding box center [12, 23] width 16 height 22
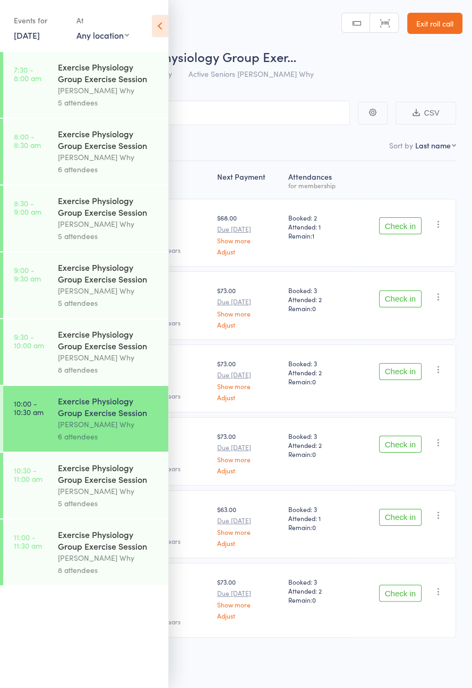
click at [160, 34] on icon at bounding box center [160, 26] width 16 height 22
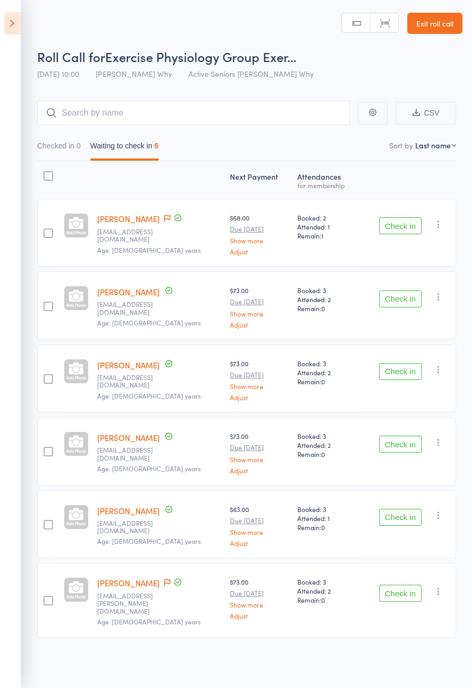
click at [15, 33] on icon at bounding box center [12, 23] width 16 height 22
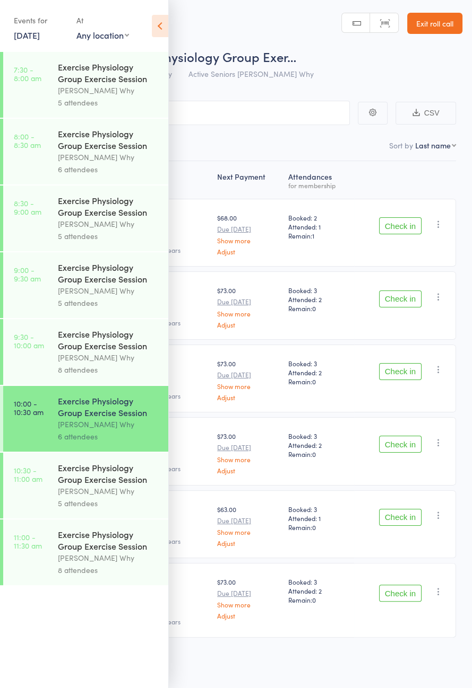
click at [100, 376] on div "8 attendees" at bounding box center [108, 370] width 101 height 12
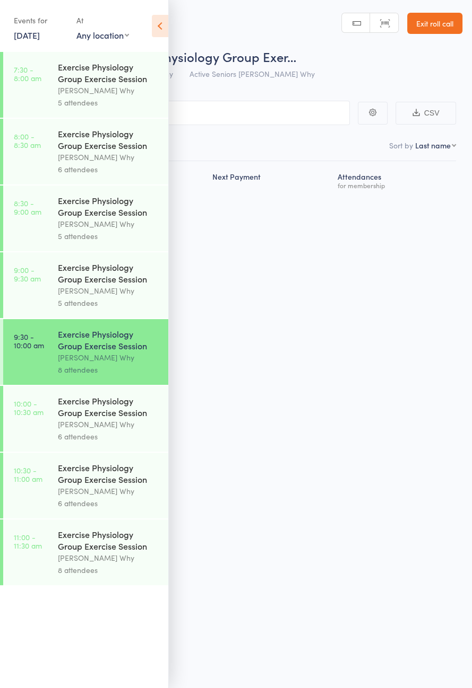
click at [168, 27] on icon at bounding box center [160, 26] width 16 height 22
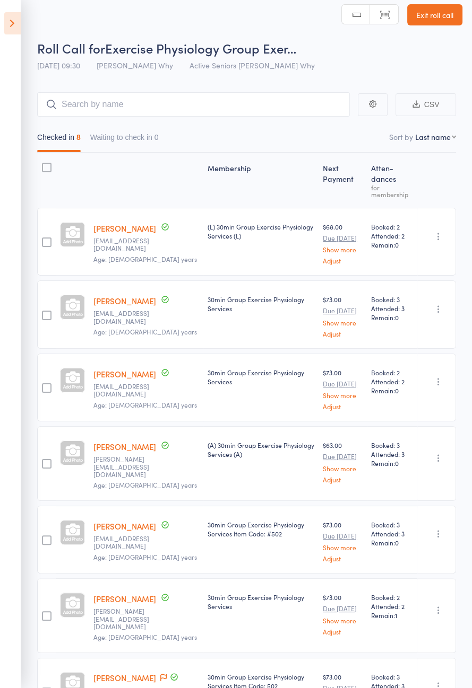
scroll to position [84, 0]
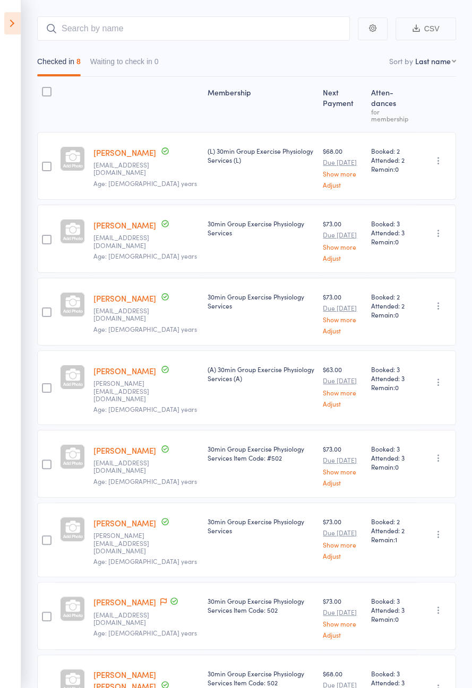
click at [436, 377] on icon "button" at bounding box center [438, 382] width 11 height 11
click at [418, 453] on li "Add Flag" at bounding box center [400, 460] width 88 height 14
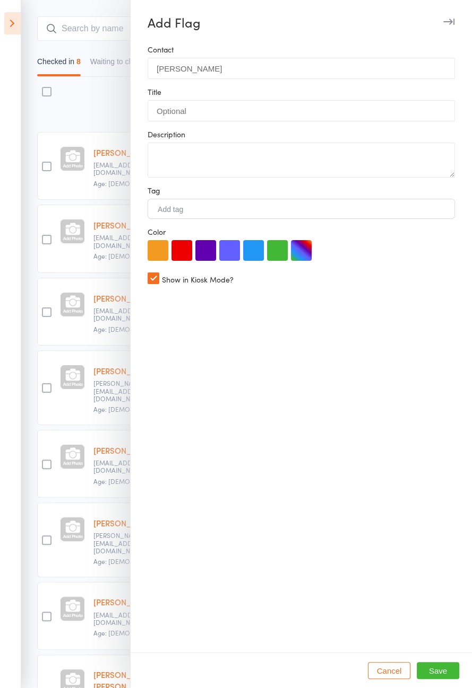
click at [309, 135] on label "Description" at bounding box center [300, 134] width 307 height 8
click at [371, 160] on textarea at bounding box center [300, 160] width 307 height 35
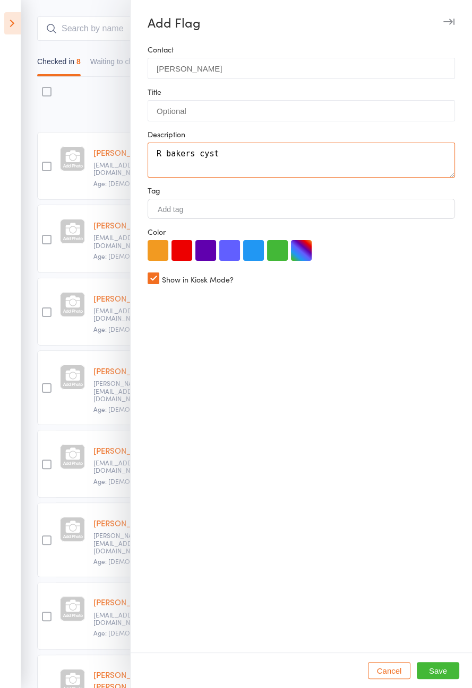
type textarea "R bakers cyst"
click at [190, 261] on button "button" at bounding box center [181, 250] width 21 height 21
click at [439, 679] on button "Save" at bounding box center [437, 670] width 42 height 17
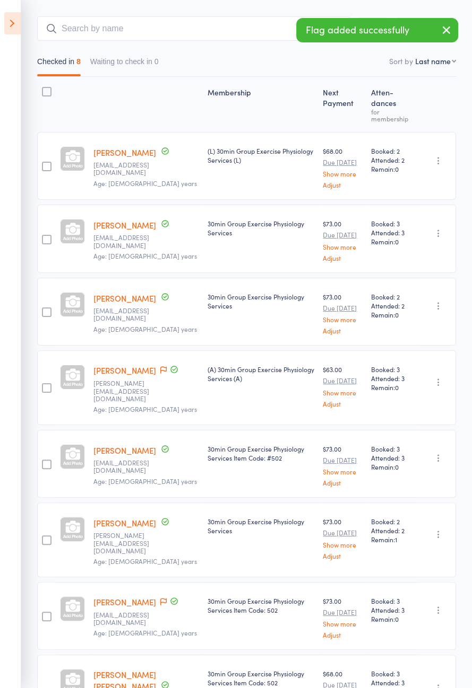
click at [12, 18] on icon at bounding box center [12, 23] width 16 height 22
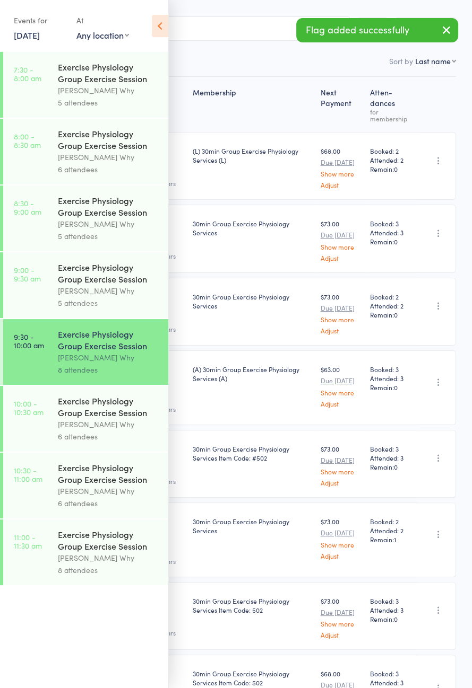
click at [117, 418] on div "Exercise Physiology Group Exercise Session" at bounding box center [108, 406] width 101 height 23
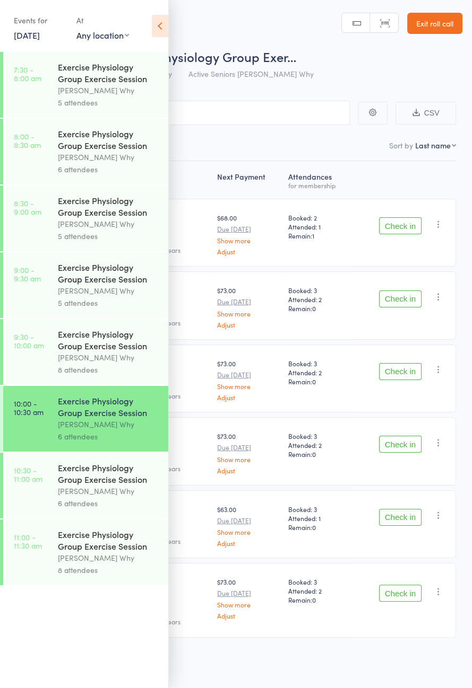
click at [160, 29] on icon at bounding box center [160, 26] width 16 height 22
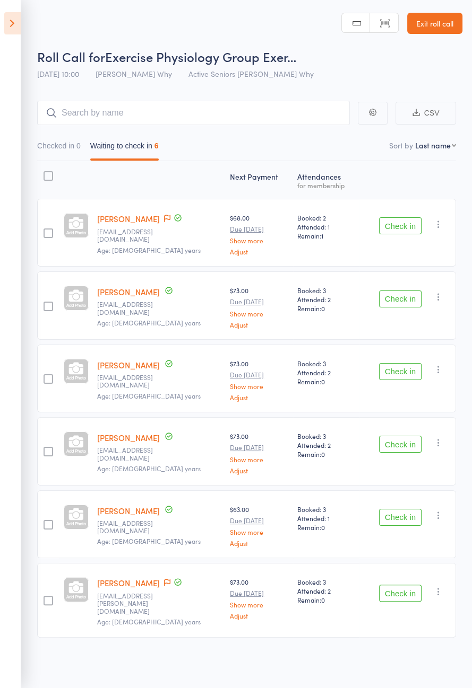
click at [407, 293] on button "Check in" at bounding box center [400, 299] width 42 height 17
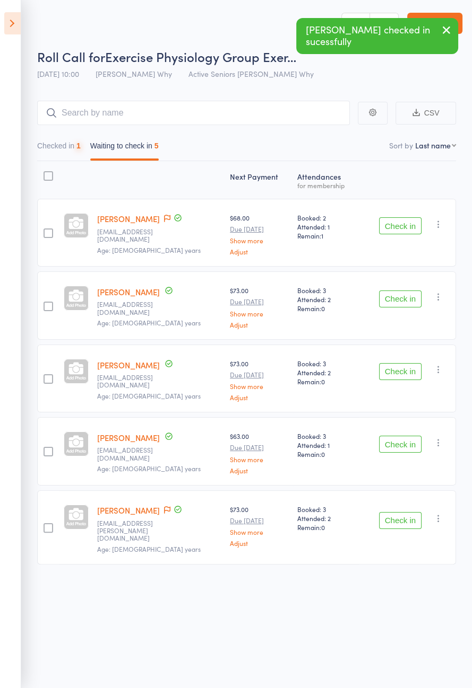
click at [398, 300] on button "Check in" at bounding box center [400, 299] width 42 height 17
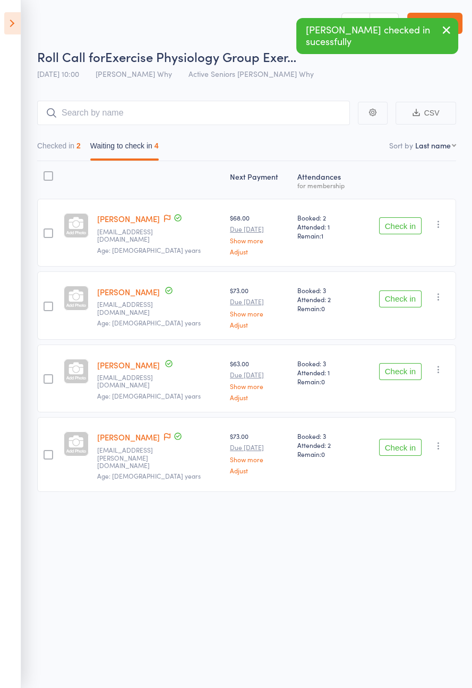
click at [407, 300] on button "Check in" at bounding box center [400, 299] width 42 height 17
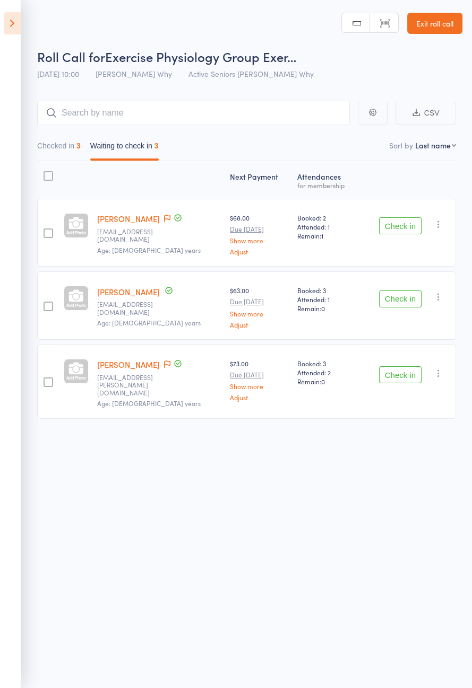
click at [66, 150] on button "Checked in 3" at bounding box center [58, 148] width 43 height 24
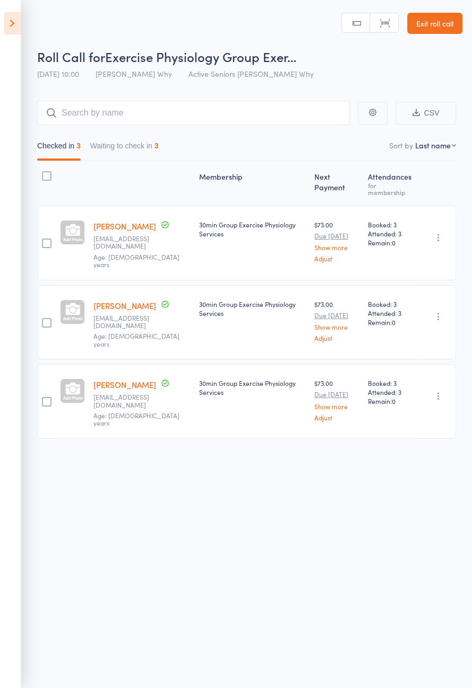
click at [139, 147] on button "Waiting to check in 3" at bounding box center [124, 148] width 68 height 24
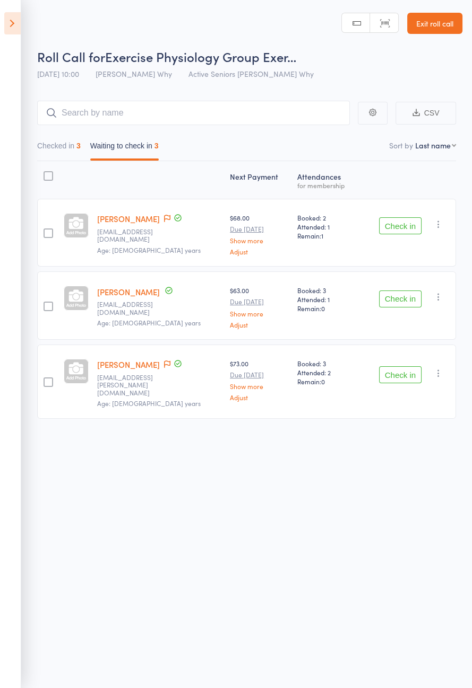
click at [15, 32] on icon at bounding box center [12, 23] width 16 height 22
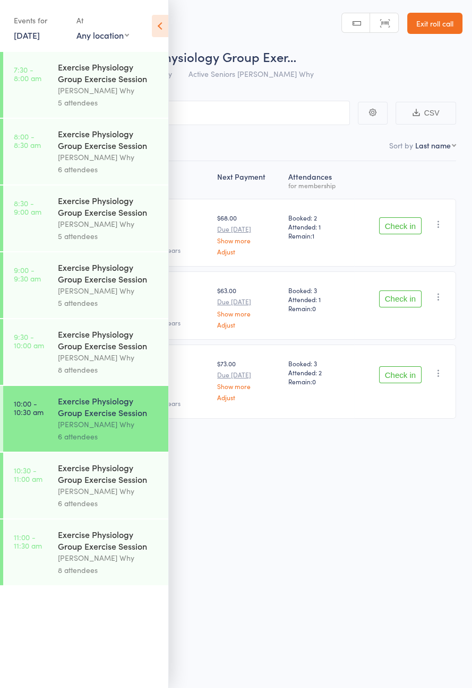
click at [124, 498] on div "[PERSON_NAME] Why" at bounding box center [108, 491] width 101 height 12
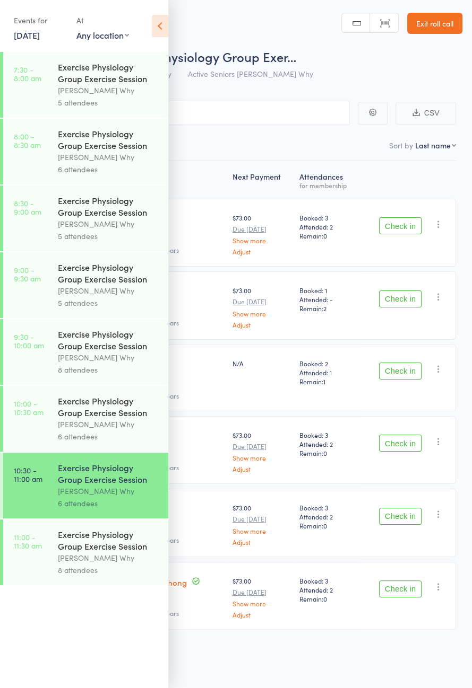
click at [159, 32] on icon at bounding box center [160, 26] width 16 height 22
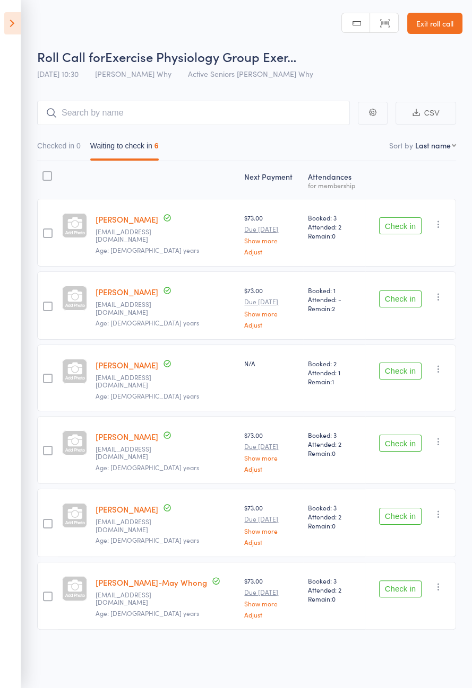
click at [16, 27] on icon at bounding box center [12, 23] width 16 height 22
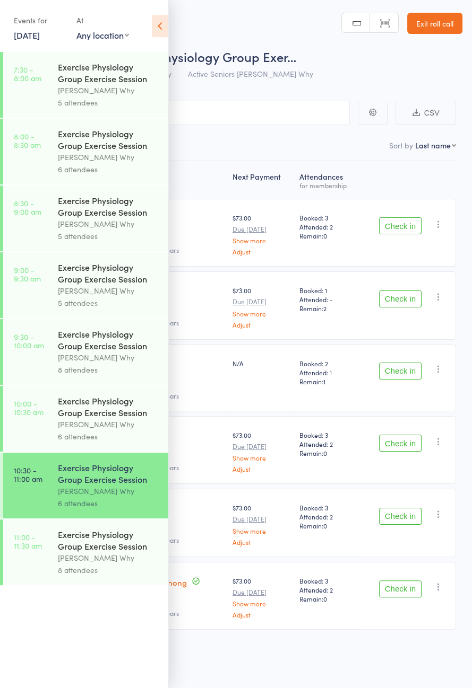
click at [66, 552] on div "Exercise Physiology Group Exercise Session" at bounding box center [108, 540] width 101 height 23
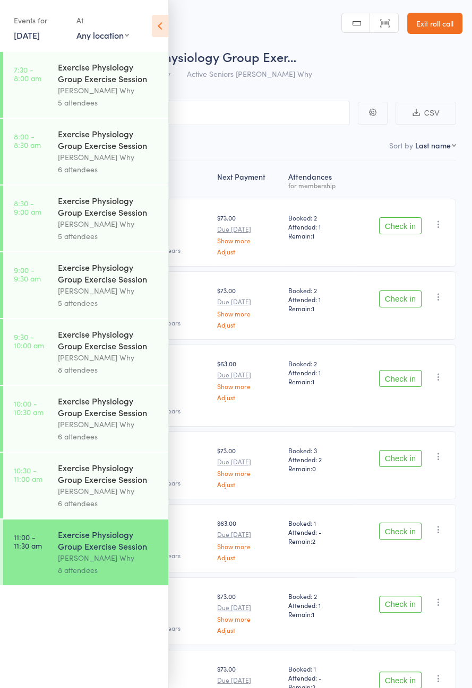
click at [165, 30] on icon at bounding box center [160, 26] width 16 height 22
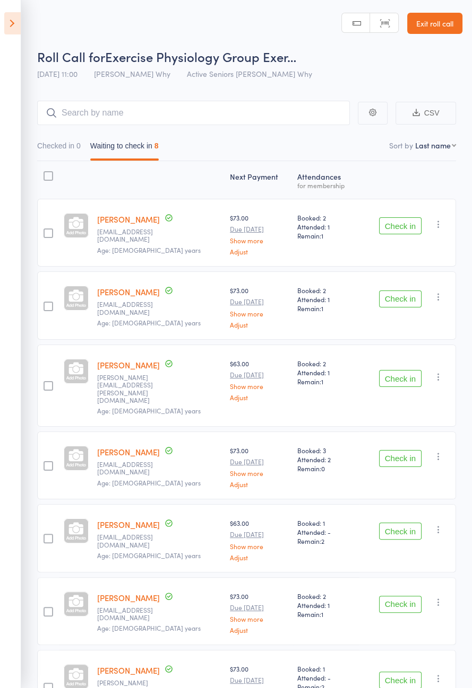
click at [15, 19] on icon at bounding box center [12, 23] width 16 height 22
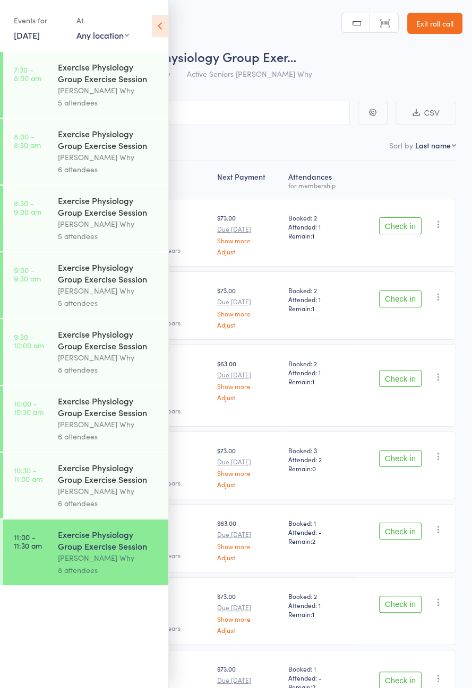
click at [45, 490] on link "10:30 - 11:00 am Exercise Physiology Group Exercise Session [PERSON_NAME] Why 6…" at bounding box center [85, 486] width 165 height 66
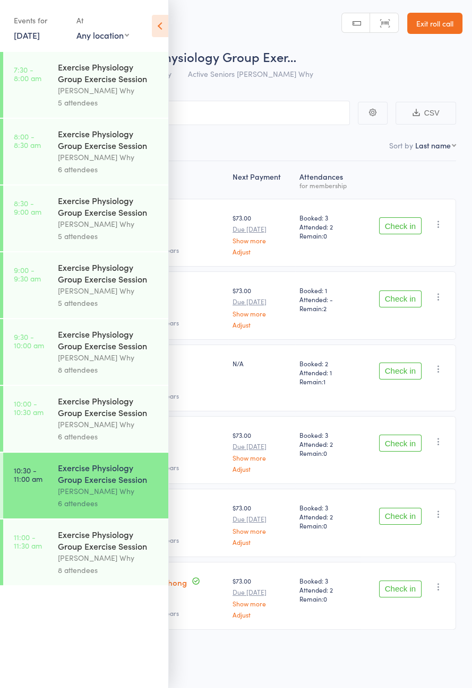
click at [156, 29] on icon at bounding box center [160, 26] width 16 height 22
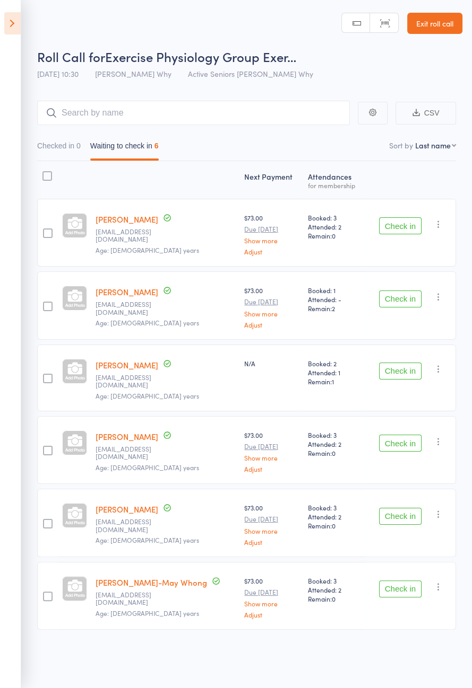
click at [16, 29] on icon at bounding box center [12, 23] width 16 height 22
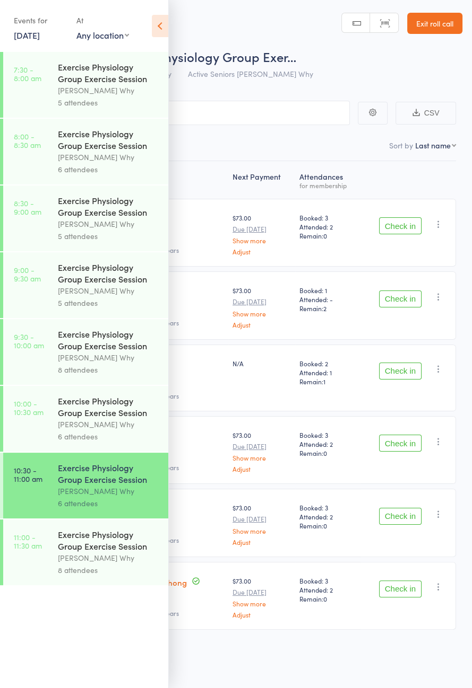
click at [45, 437] on link "10:00 - 10:30 am Exercise Physiology Group Exercise Session [PERSON_NAME] Why 6…" at bounding box center [85, 419] width 165 height 66
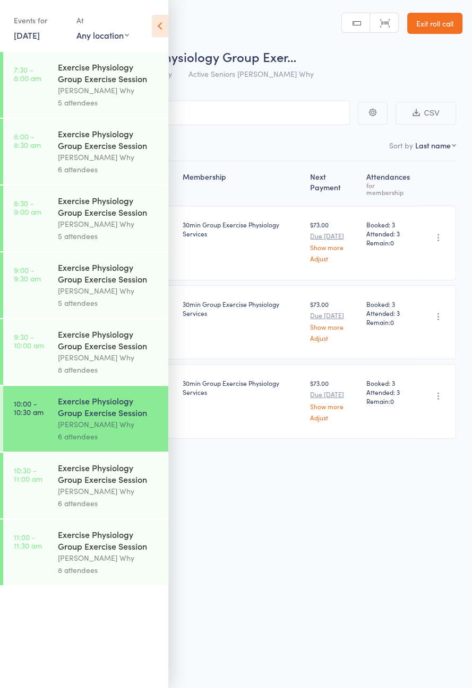
click at [165, 33] on icon at bounding box center [160, 26] width 16 height 22
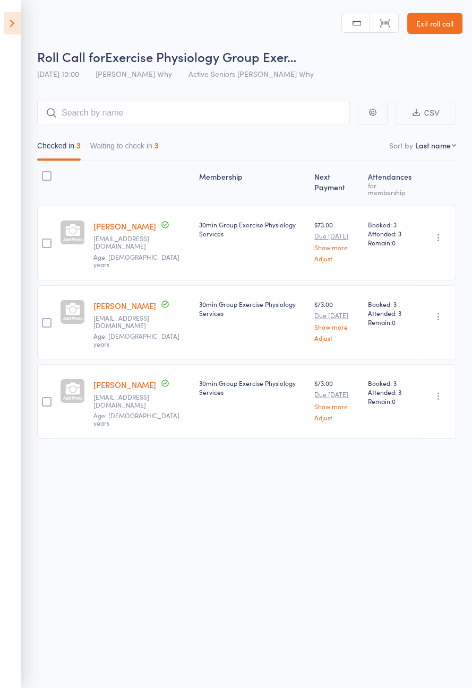
click at [153, 144] on button "Waiting to check in 3" at bounding box center [124, 148] width 68 height 24
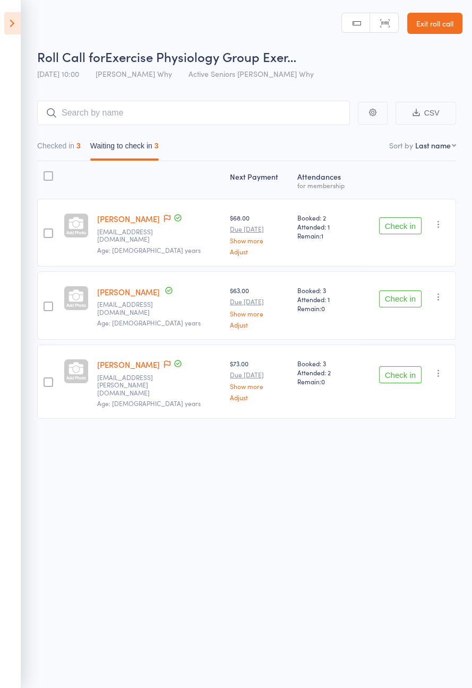
click at [407, 294] on button "Check in" at bounding box center [400, 299] width 42 height 17
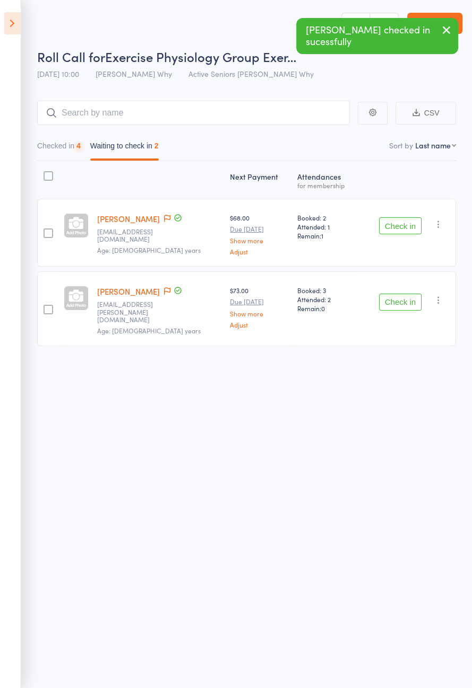
click at [164, 218] on icon at bounding box center [167, 218] width 6 height 7
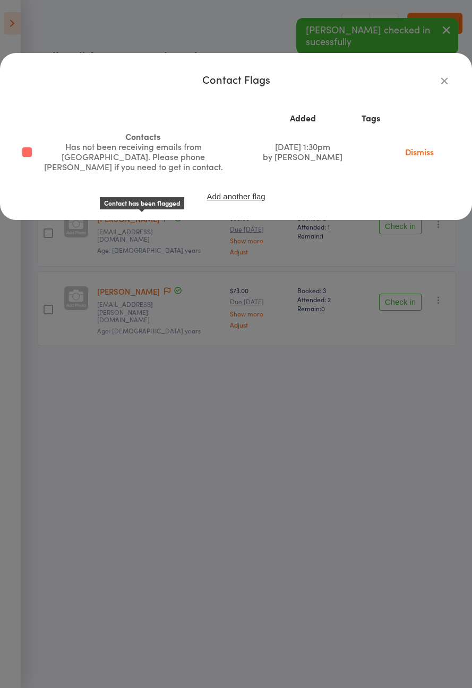
click at [430, 83] on div "Contact Flags" at bounding box center [235, 79] width 429 height 10
click at [442, 85] on icon "button" at bounding box center [444, 81] width 12 height 12
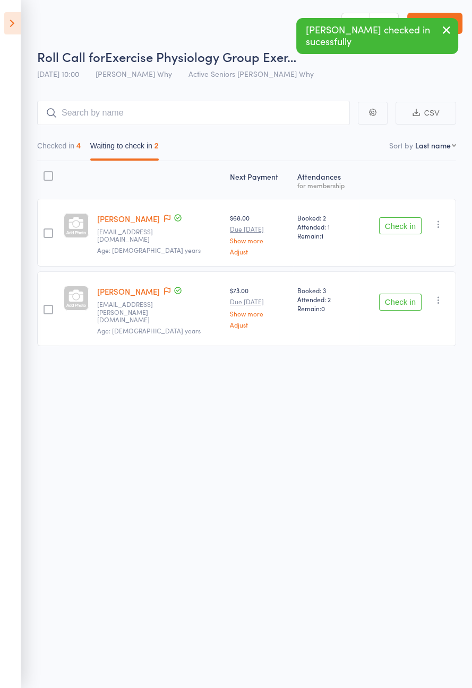
click at [164, 289] on icon at bounding box center [167, 290] width 6 height 7
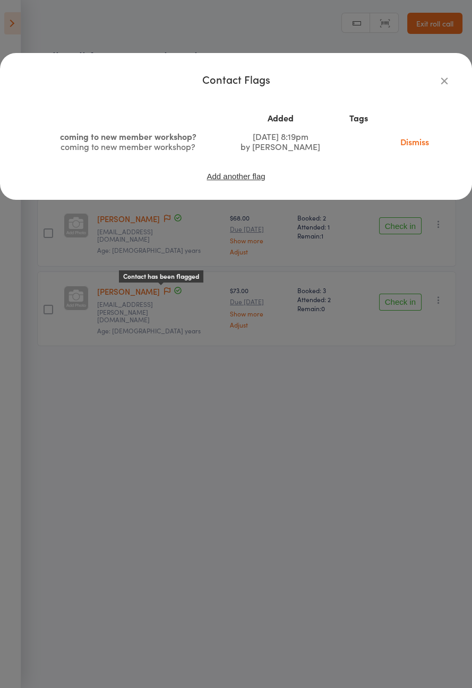
click at [437, 86] on div "Contact Flags Added Tags coming to new member workshop? coming to new member wo…" at bounding box center [235, 131] width 429 height 115
click at [446, 78] on icon "button" at bounding box center [444, 81] width 12 height 12
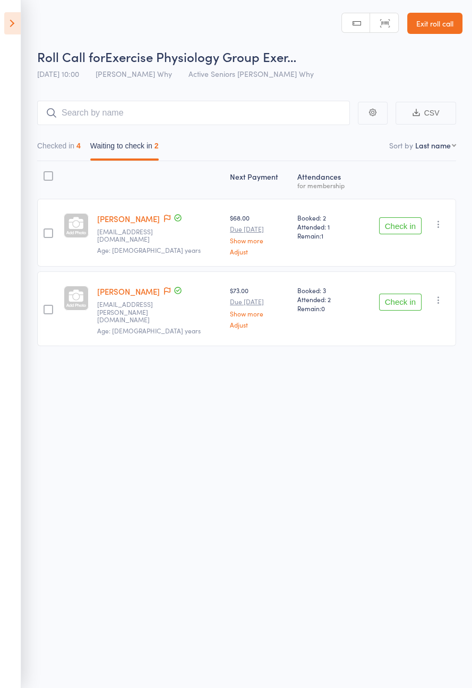
click at [389, 299] on button "Check in" at bounding box center [400, 302] width 42 height 17
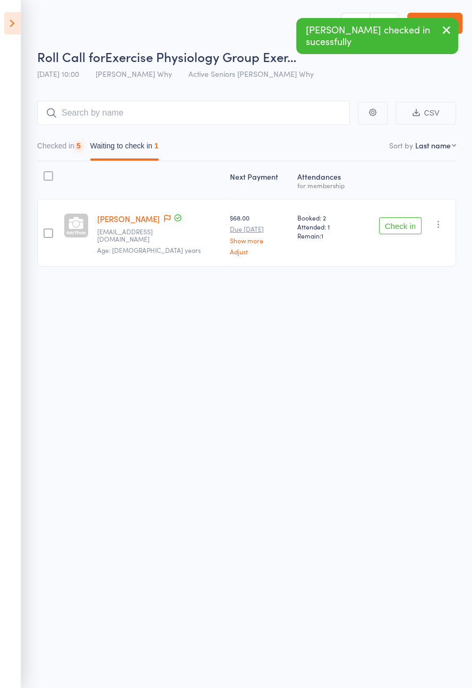
click at [18, 29] on icon at bounding box center [12, 23] width 16 height 22
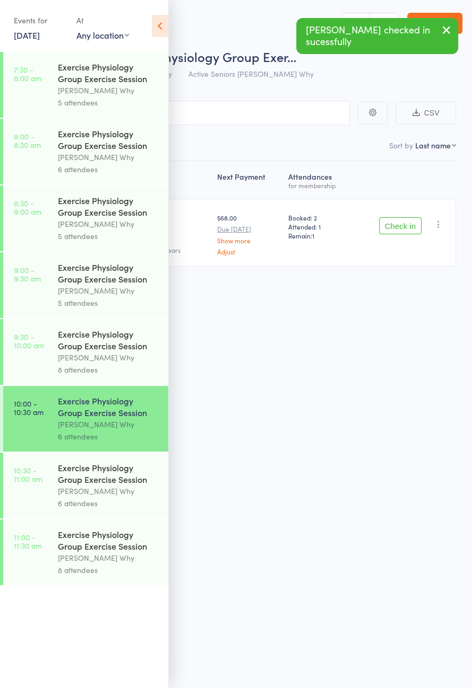
click at [139, 485] on div "Exercise Physiology Group Exercise Session" at bounding box center [108, 473] width 101 height 23
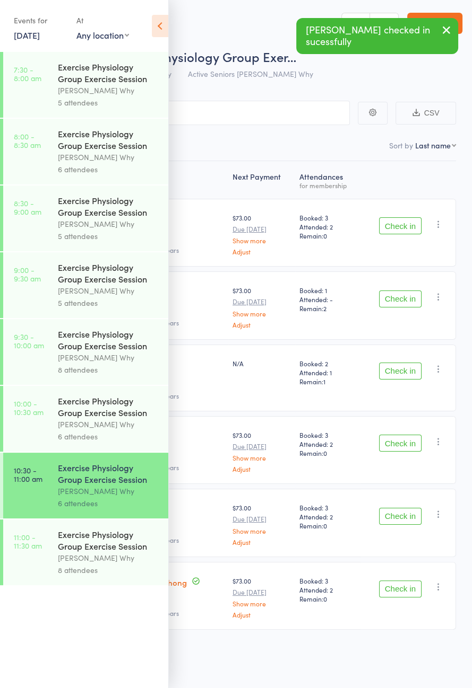
click at [167, 29] on icon at bounding box center [160, 26] width 16 height 22
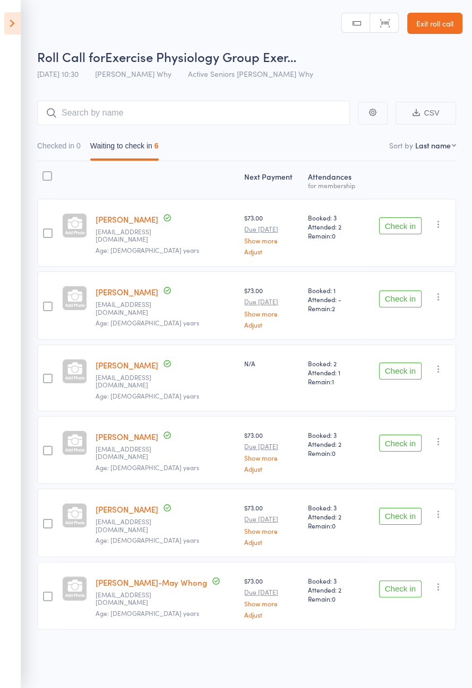
click at [9, 18] on icon at bounding box center [12, 23] width 16 height 22
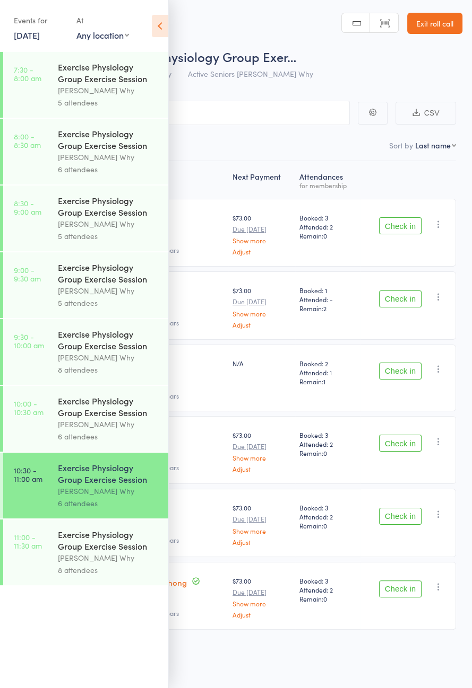
click at [146, 415] on div "Exercise Physiology Group Exercise Session" at bounding box center [108, 406] width 101 height 23
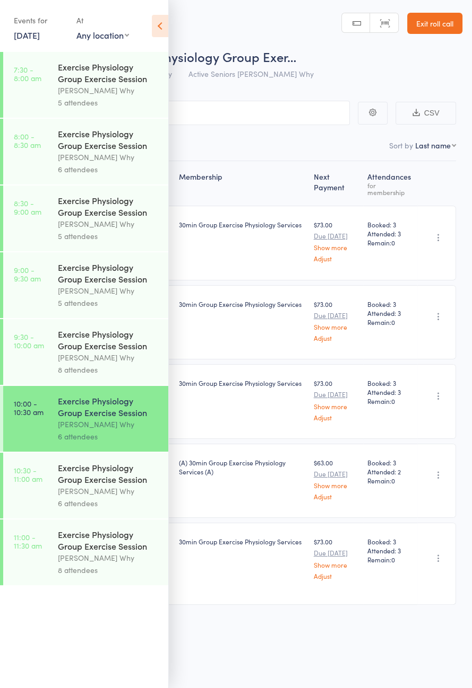
click at [96, 364] on div "[PERSON_NAME] Why" at bounding box center [108, 358] width 101 height 12
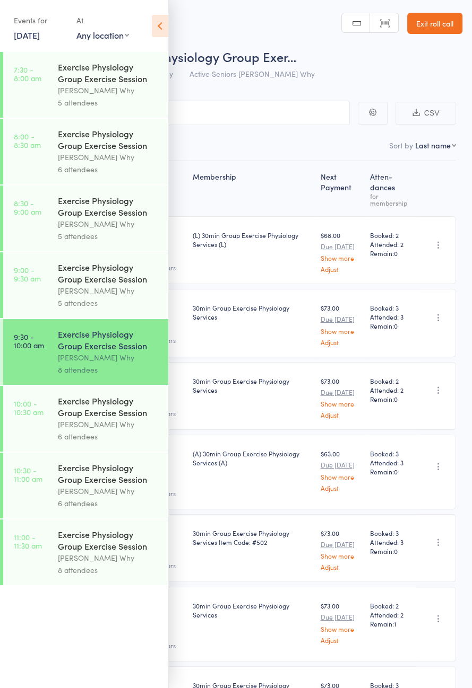
click at [116, 431] on div "[PERSON_NAME] Why" at bounding box center [108, 424] width 101 height 12
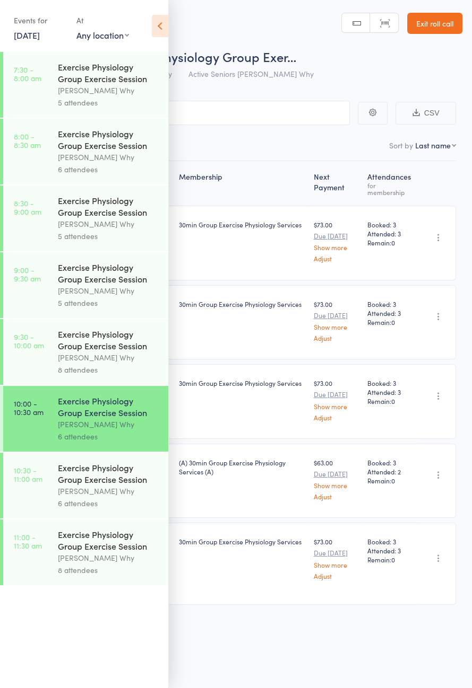
click at [165, 28] on icon at bounding box center [160, 26] width 16 height 22
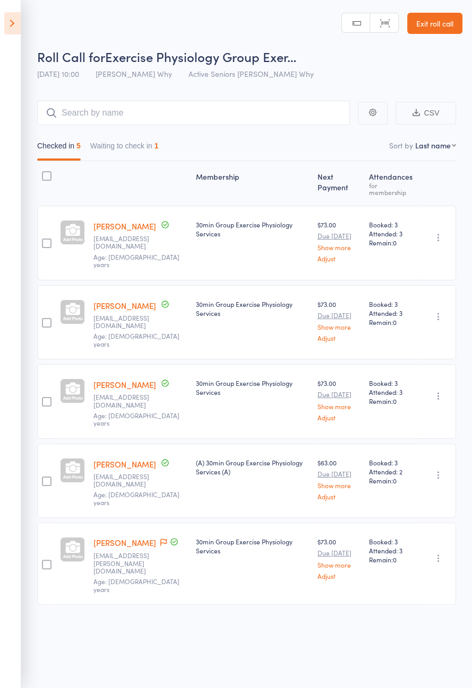
click at [425, 528] on div "Undo check-in Send message Add Note Add Task Add Flag Remove [PERSON_NAME] abse…" at bounding box center [436, 564] width 39 height 82
click at [435, 553] on icon "button" at bounding box center [438, 558] width 11 height 11
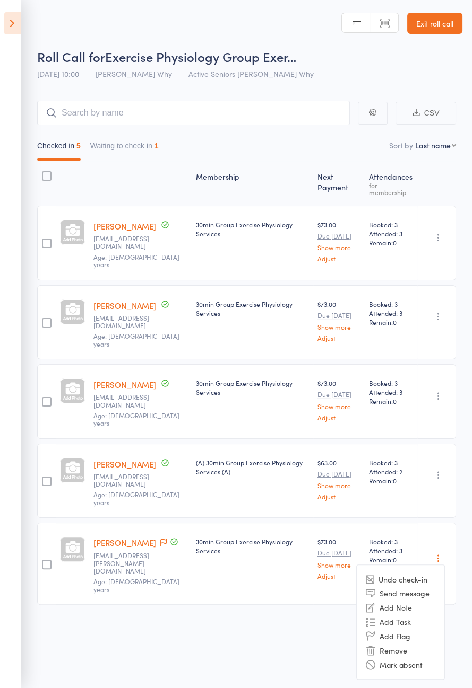
click at [418, 573] on li "Undo check-in" at bounding box center [400, 579] width 88 height 13
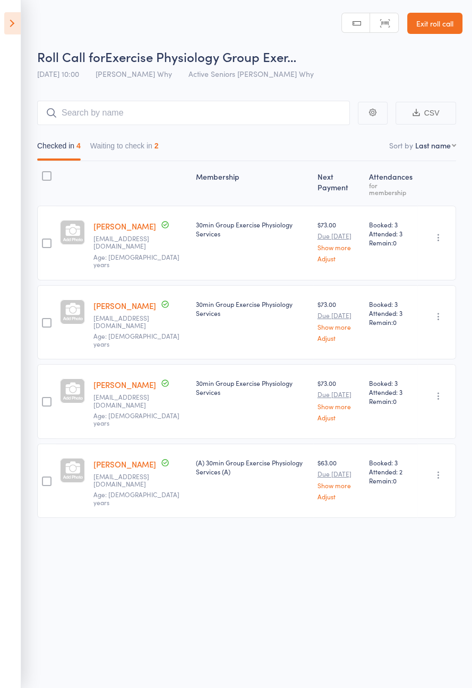
click at [124, 148] on button "Waiting to check in 2" at bounding box center [124, 148] width 68 height 24
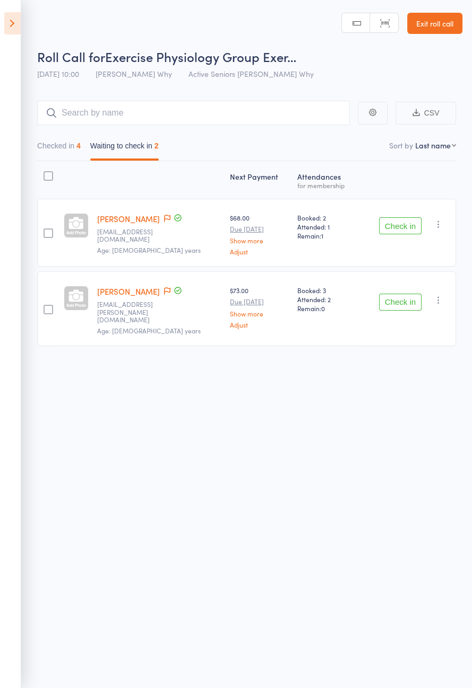
click at [164, 218] on icon at bounding box center [167, 218] width 6 height 7
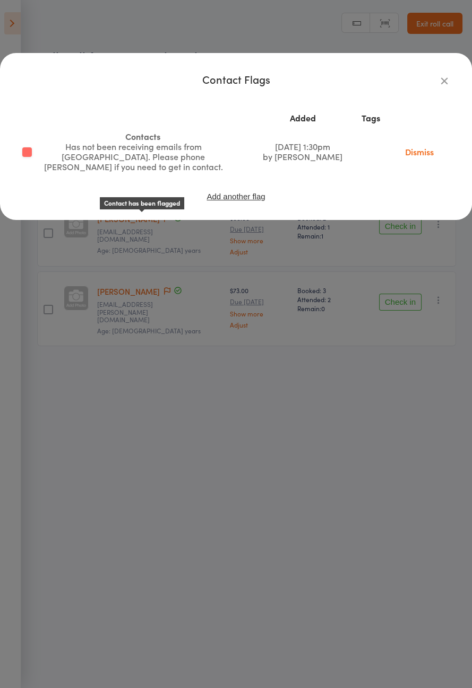
click at [441, 78] on icon "button" at bounding box center [444, 81] width 12 height 12
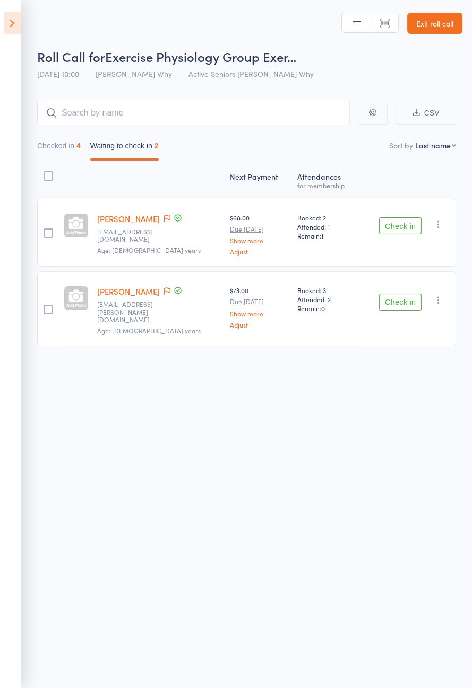
click at [395, 223] on button "Check in" at bounding box center [400, 225] width 42 height 17
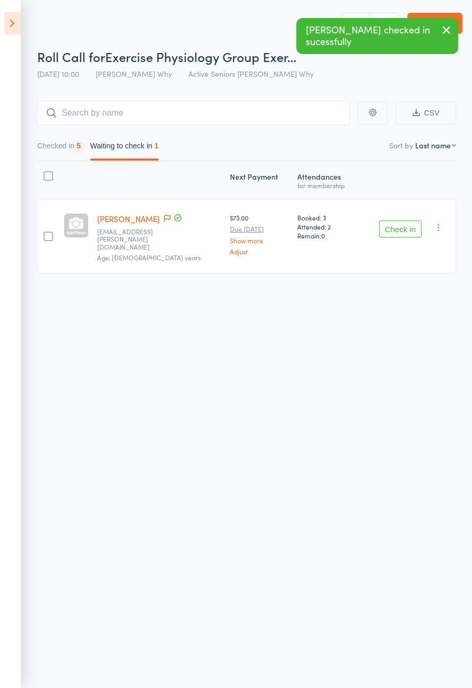
click at [9, 33] on icon at bounding box center [12, 23] width 16 height 22
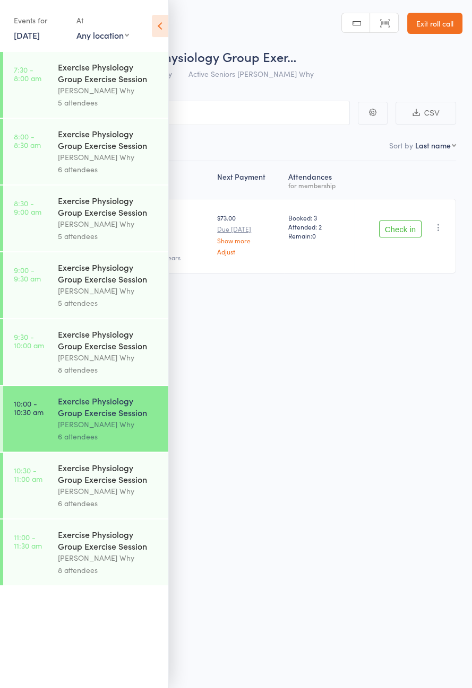
click at [160, 25] on icon at bounding box center [160, 26] width 16 height 22
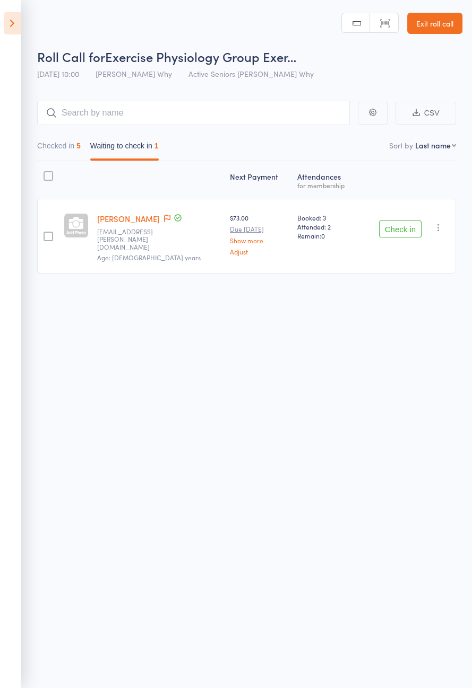
click at [4, 16] on icon at bounding box center [12, 23] width 16 height 22
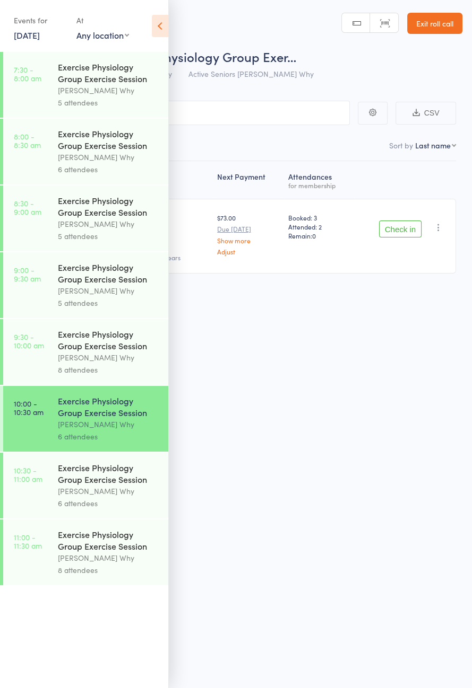
click at [98, 485] on div "Exercise Physiology Group Exercise Session" at bounding box center [108, 473] width 101 height 23
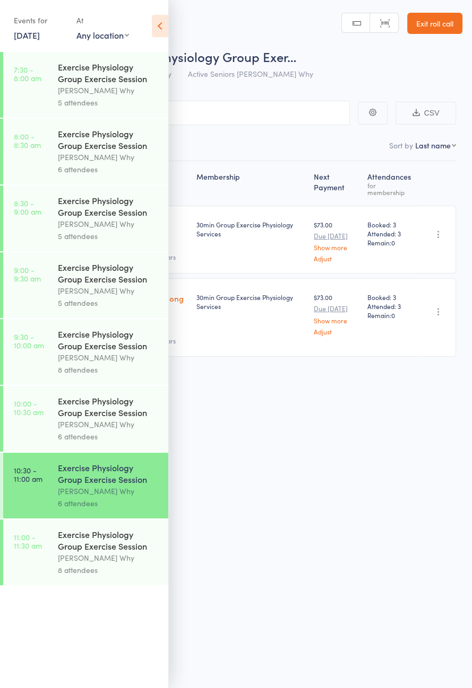
click at [128, 31] on select "Any location Health talks Active Seniors [PERSON_NAME]" at bounding box center [102, 35] width 53 height 12
click at [164, 29] on icon at bounding box center [160, 26] width 16 height 22
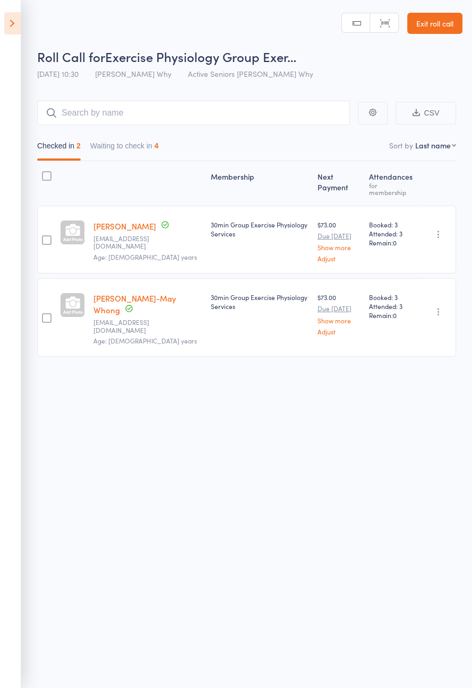
click at [129, 143] on button "Waiting to check in 4" at bounding box center [124, 148] width 68 height 24
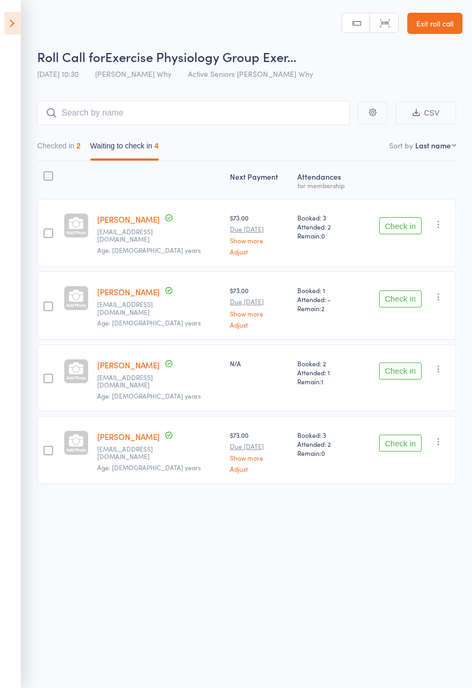
click at [391, 232] on button "Check in" at bounding box center [400, 225] width 42 height 17
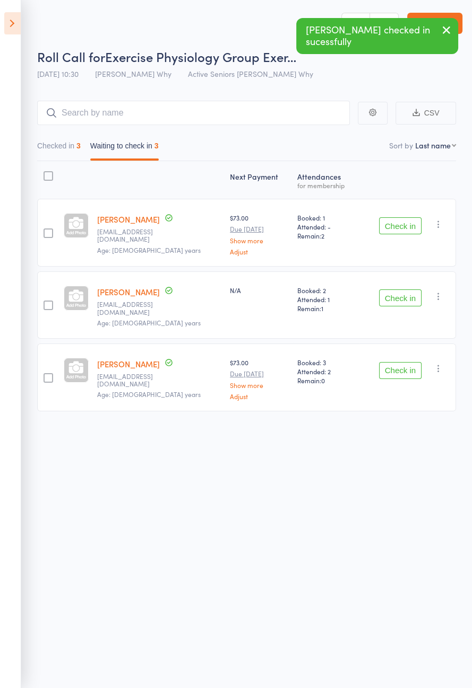
click at [405, 291] on button "Check in" at bounding box center [400, 298] width 42 height 17
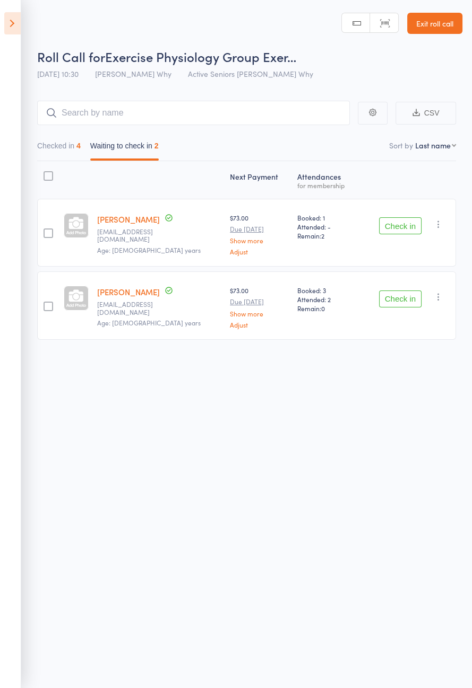
click at [74, 160] on button "Checked in 4" at bounding box center [58, 148] width 43 height 24
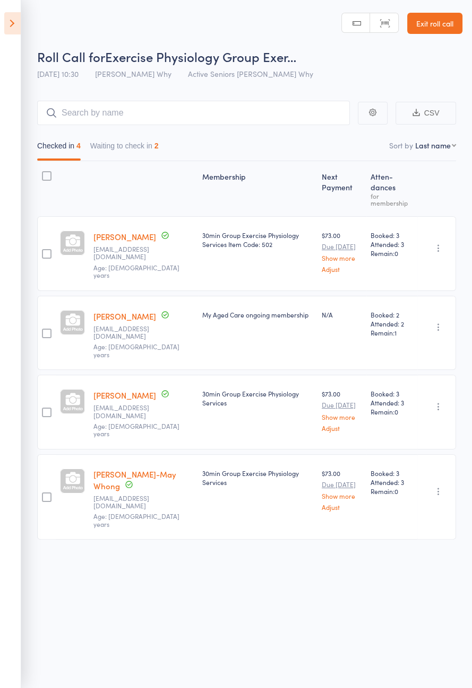
click at [159, 136] on button "Waiting to check in 2" at bounding box center [124, 148] width 68 height 24
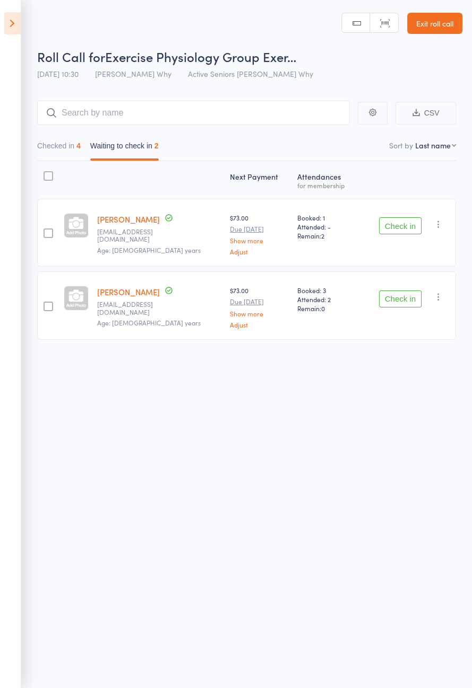
click at [405, 222] on button "Check in" at bounding box center [400, 225] width 42 height 17
click at [404, 291] on button "Check in" at bounding box center [400, 299] width 42 height 17
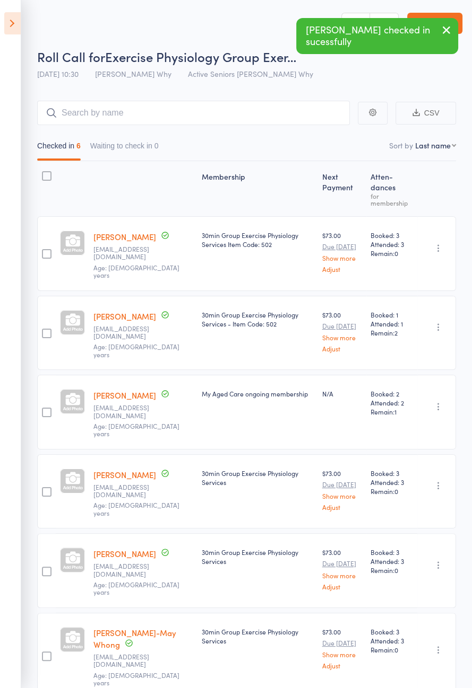
click at [72, 150] on button "Checked in 6" at bounding box center [58, 148] width 43 height 24
click at [11, 21] on icon at bounding box center [12, 23] width 16 height 22
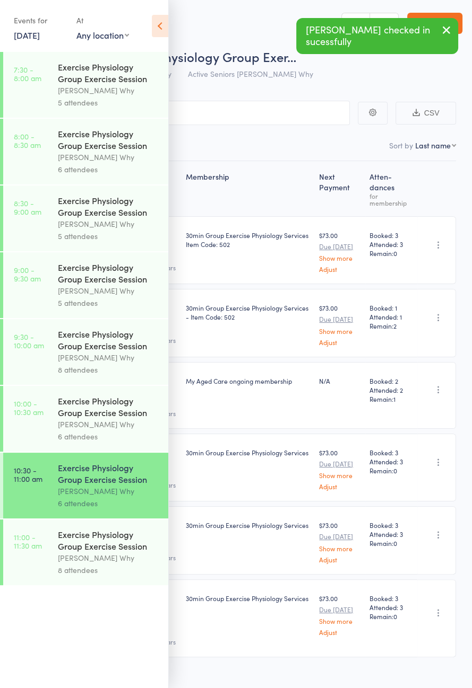
click at [84, 564] on div "[PERSON_NAME] Why" at bounding box center [108, 558] width 101 height 12
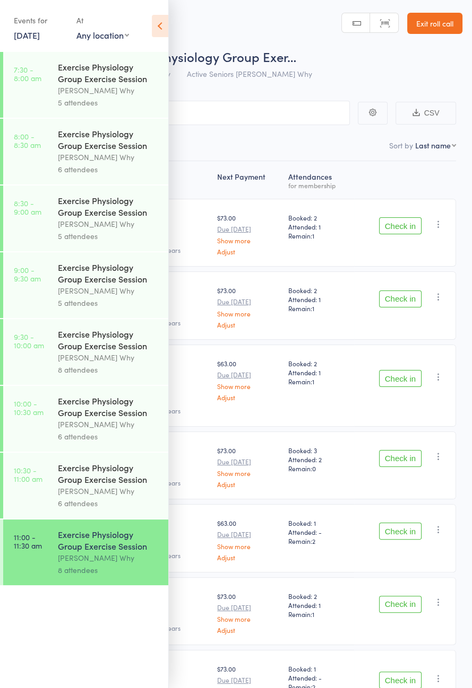
click at [167, 26] on icon at bounding box center [160, 26] width 16 height 22
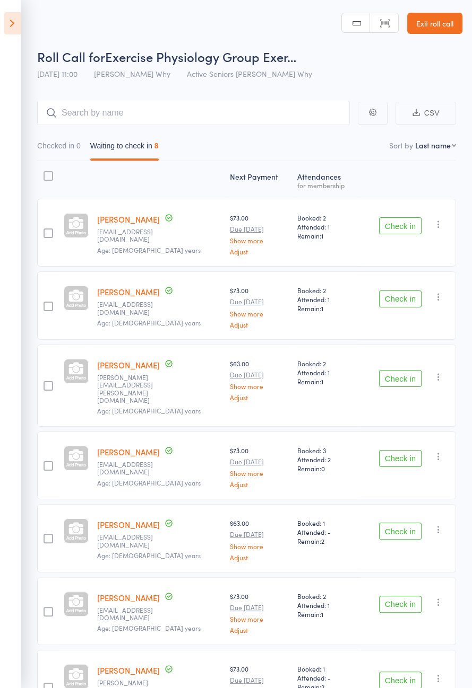
click at [398, 229] on button "Check in" at bounding box center [400, 225] width 42 height 17
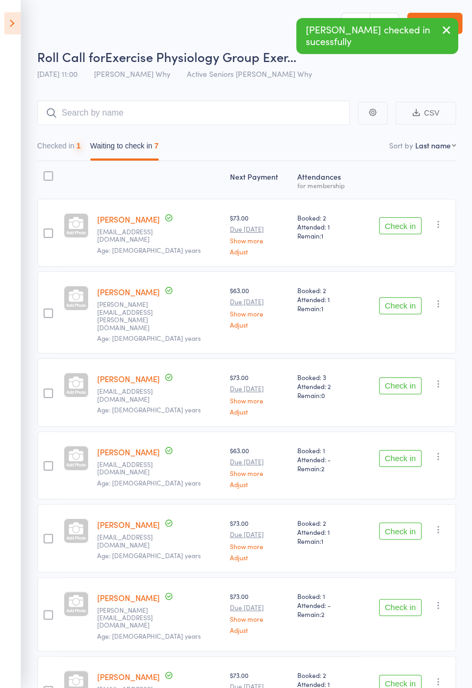
click at [404, 242] on div "Check in Check in Send message Add Note Add Task Add Flag Remove [PERSON_NAME] …" at bounding box center [407, 233] width 97 height 68
click at [402, 228] on button "Check in" at bounding box center [400, 225] width 42 height 17
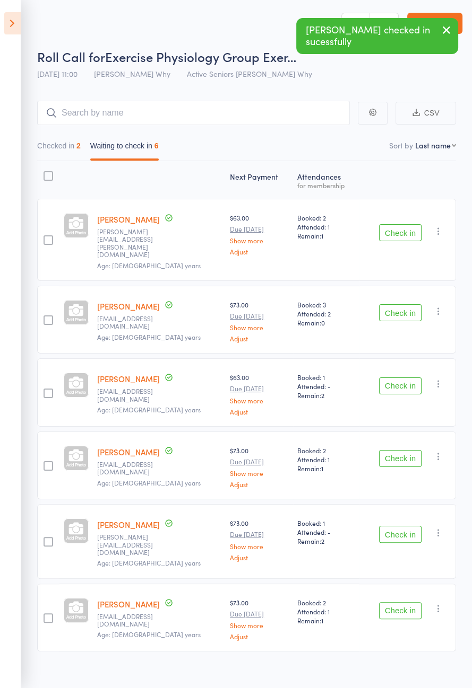
click at [392, 229] on button "Check in" at bounding box center [400, 232] width 42 height 17
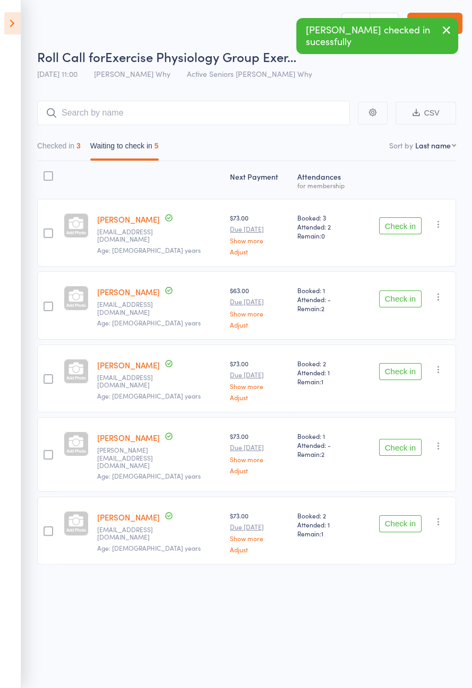
click at [404, 305] on button "Check in" at bounding box center [400, 299] width 42 height 17
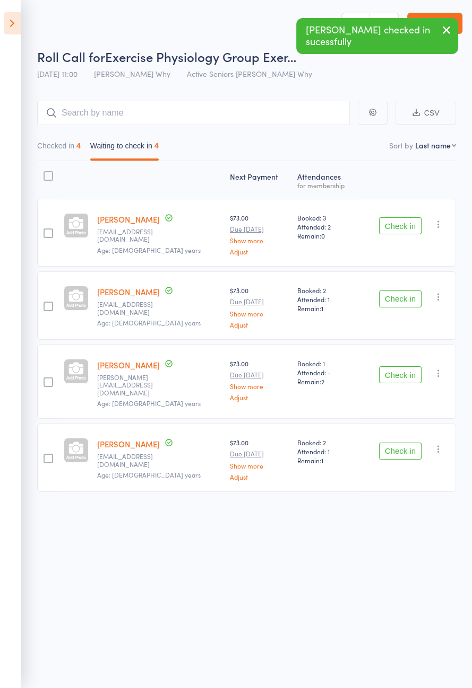
click at [397, 298] on button "Check in" at bounding box center [400, 299] width 42 height 17
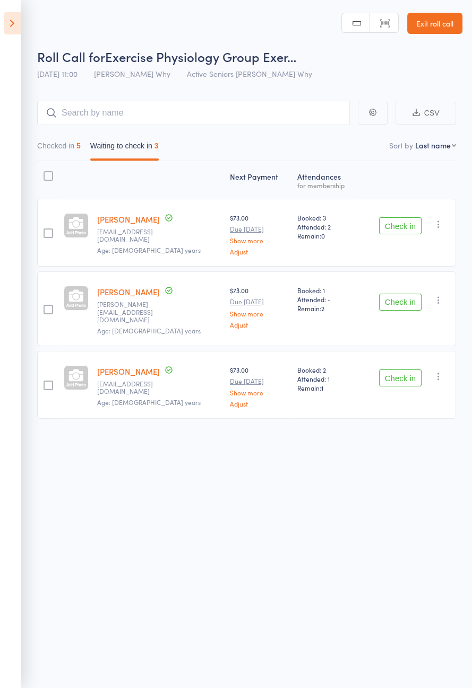
click at [396, 371] on button "Check in" at bounding box center [400, 378] width 42 height 17
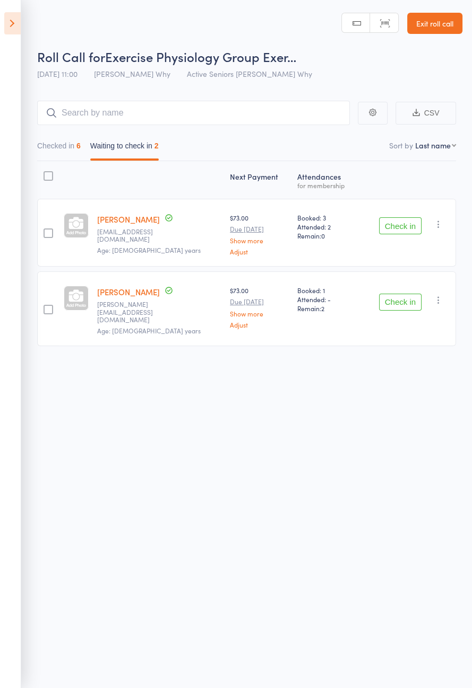
click at [400, 221] on button "Check in" at bounding box center [400, 225] width 42 height 17
